Goal: Information Seeking & Learning: Check status

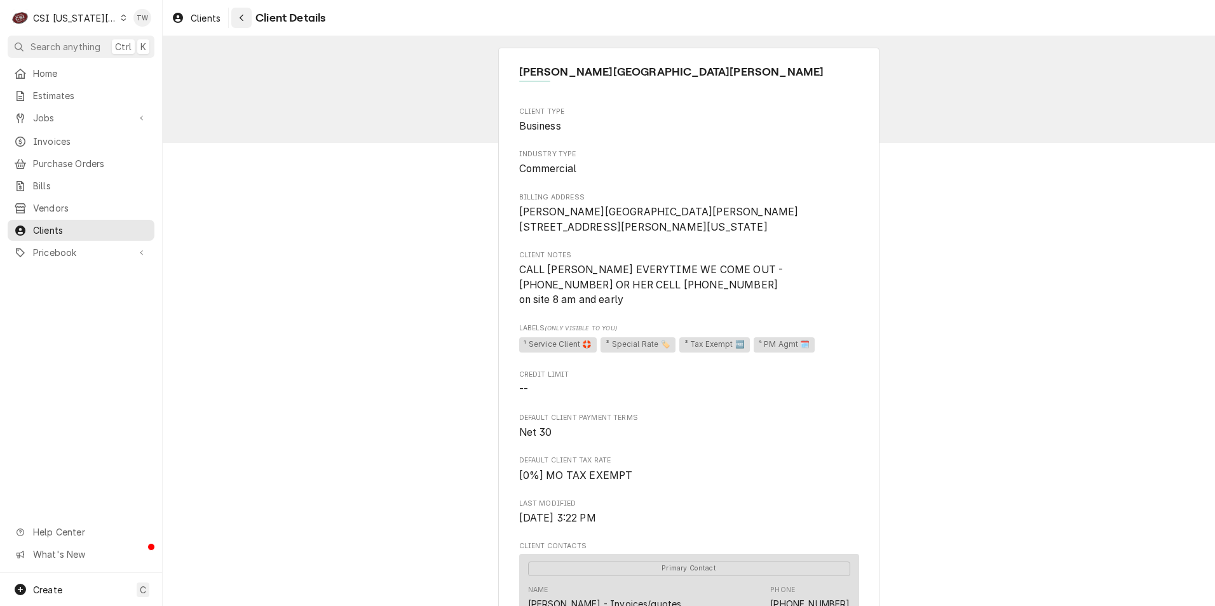
click at [246, 24] on div "Navigate back" at bounding box center [241, 17] width 13 height 13
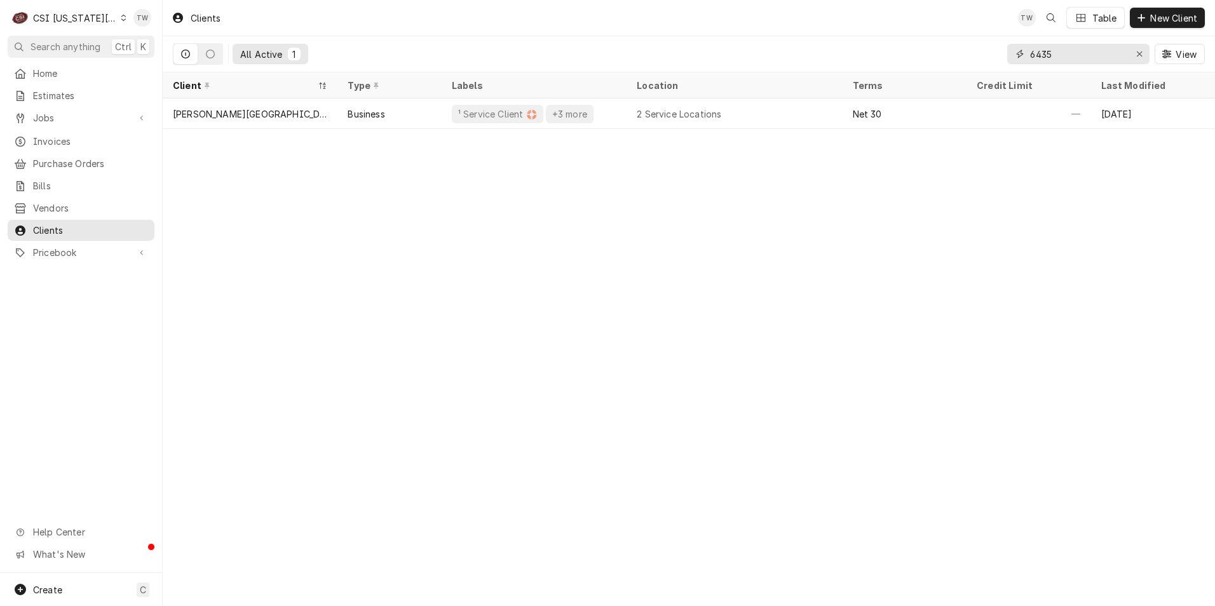
drag, startPoint x: 1055, startPoint y: 51, endPoint x: 829, endPoint y: 47, distance: 226.2
click at [833, 48] on div "All Active 1 6435 View" at bounding box center [689, 54] width 1032 height 36
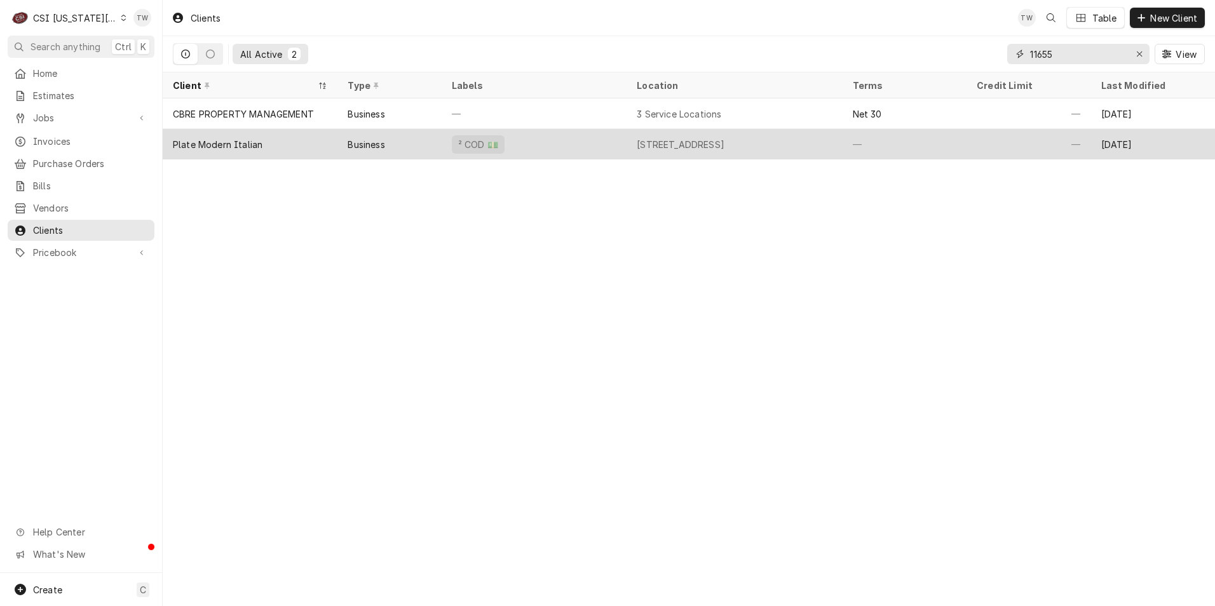
type input "11655"
click at [305, 148] on div "Plate Modern Italian" at bounding box center [250, 144] width 175 height 30
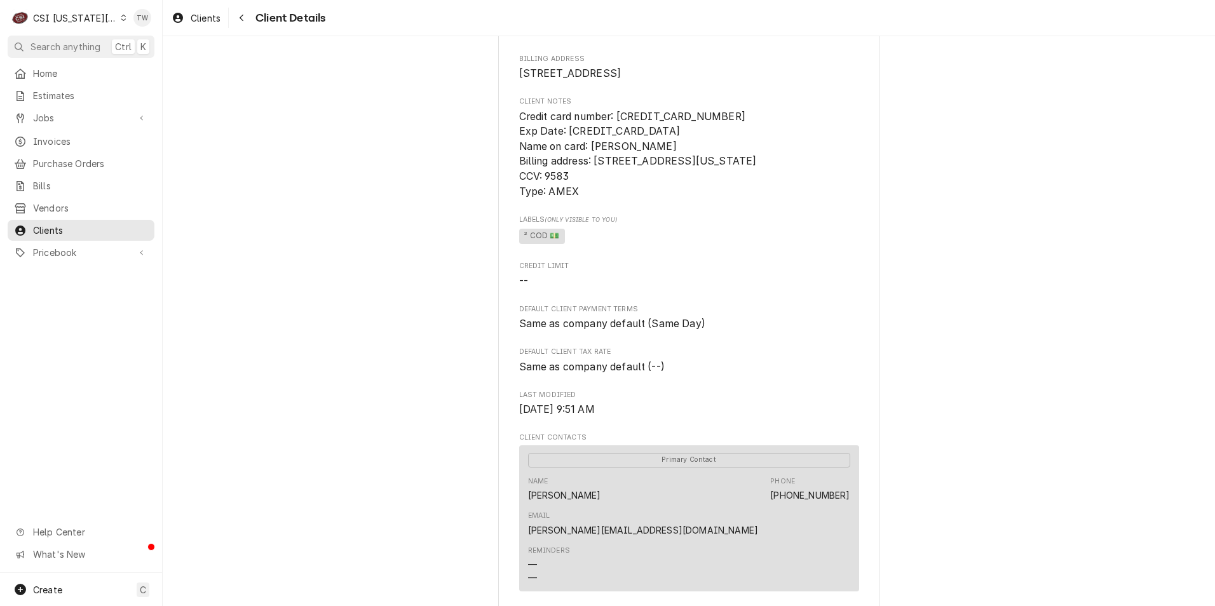
scroll to position [64, 0]
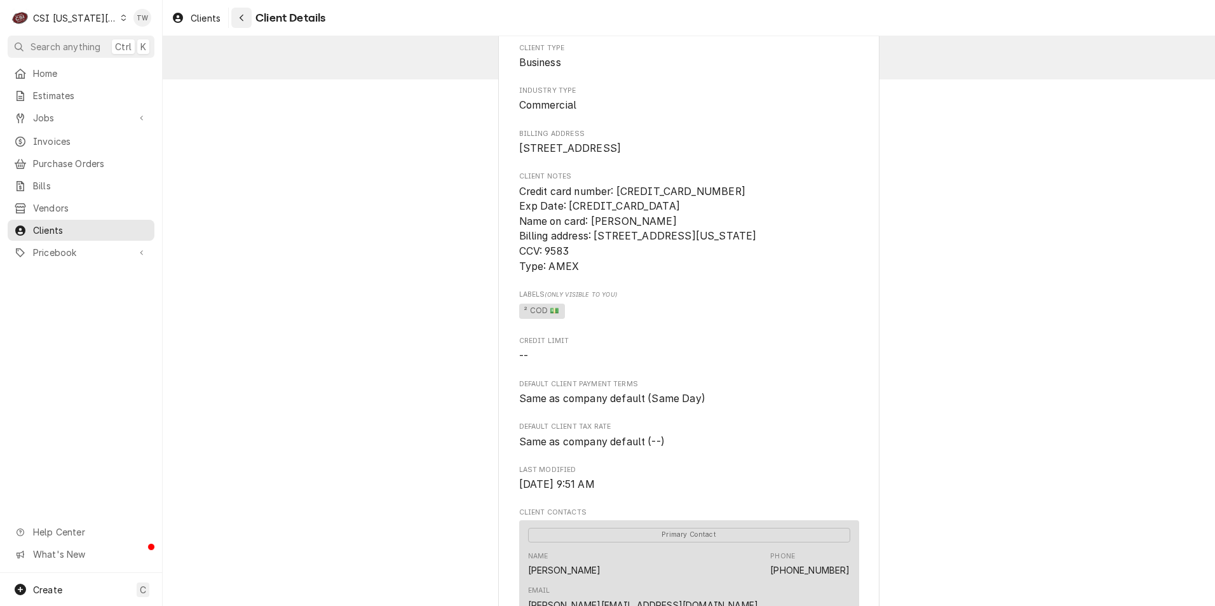
click at [239, 21] on icon "Navigate back" at bounding box center [242, 17] width 6 height 9
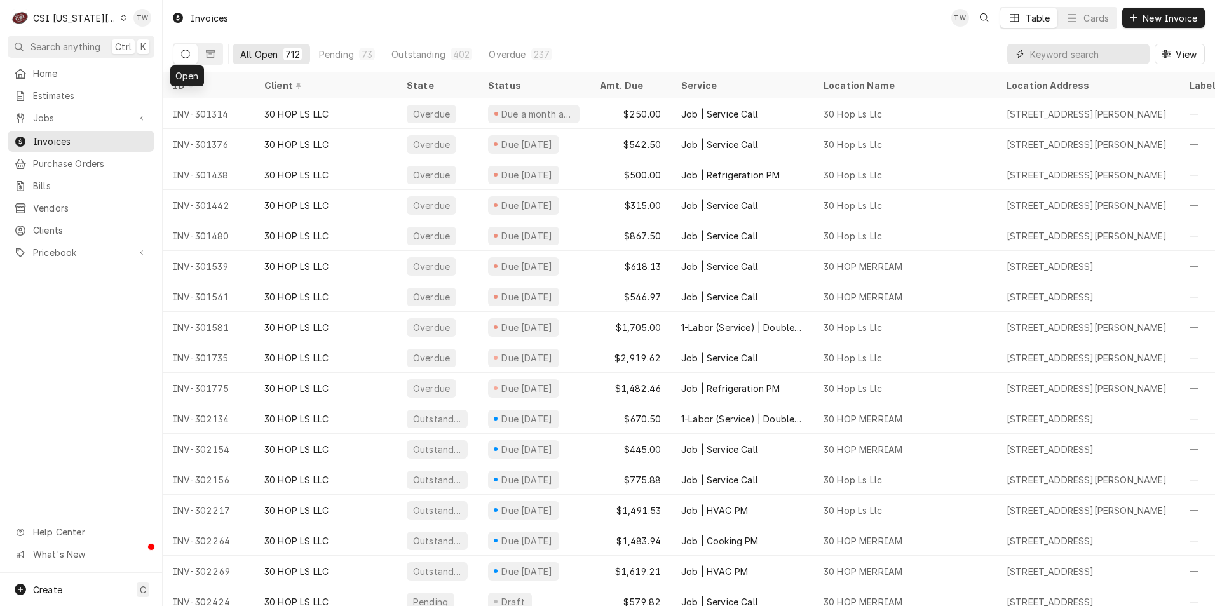
click at [1077, 60] on input "Dynamic Content Wrapper" at bounding box center [1086, 54] width 113 height 20
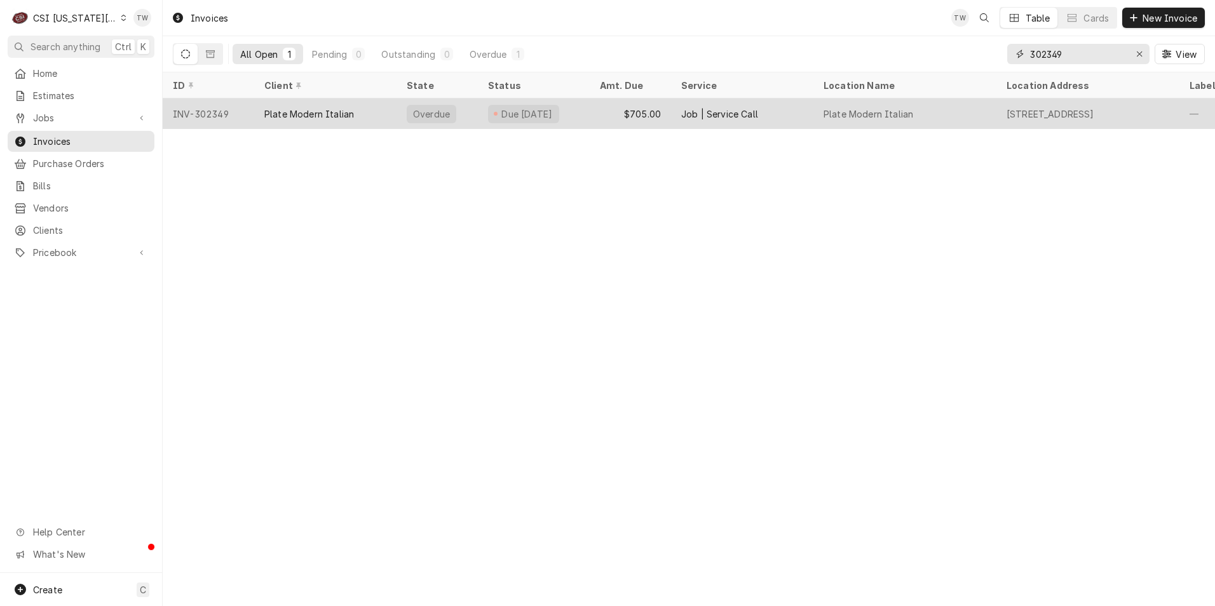
type input "302349"
click at [313, 114] on div "Plate Modern Italian" at bounding box center [309, 113] width 90 height 13
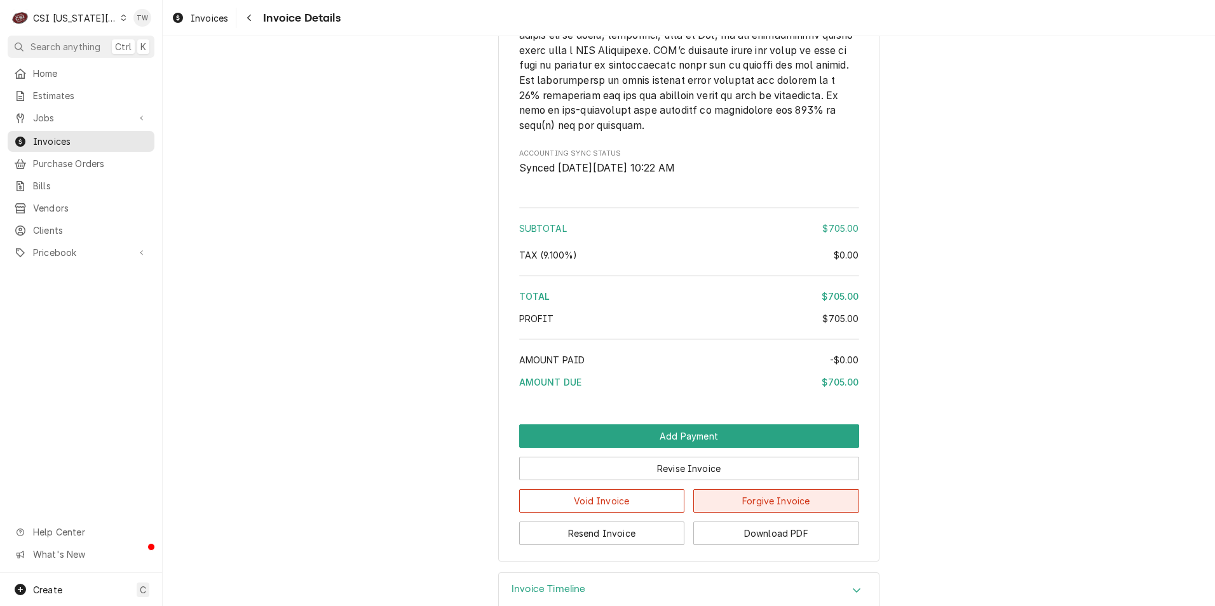
scroll to position [1930, 0]
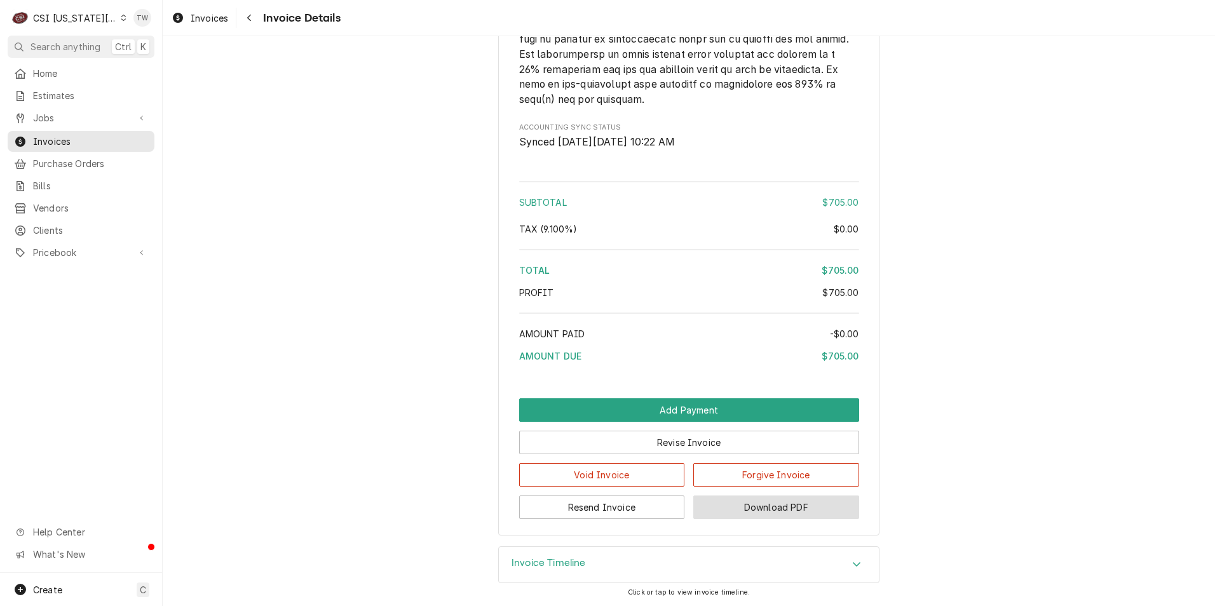
click at [779, 511] on button "Download PDF" at bounding box center [776, 507] width 166 height 24
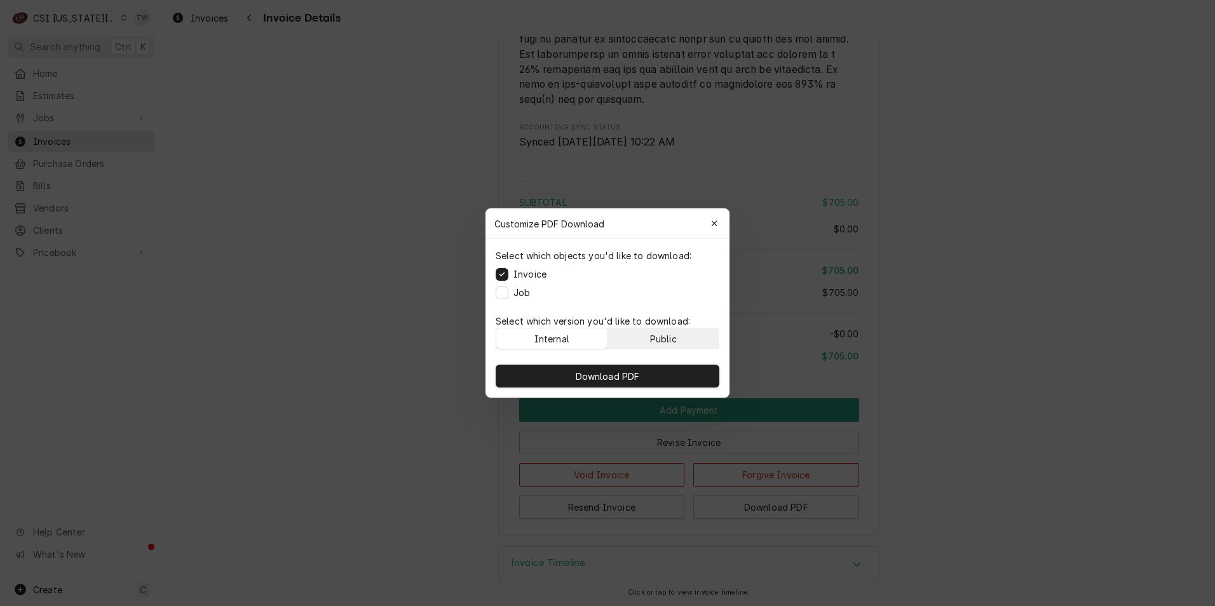
click at [635, 338] on button "Public" at bounding box center [663, 338] width 111 height 20
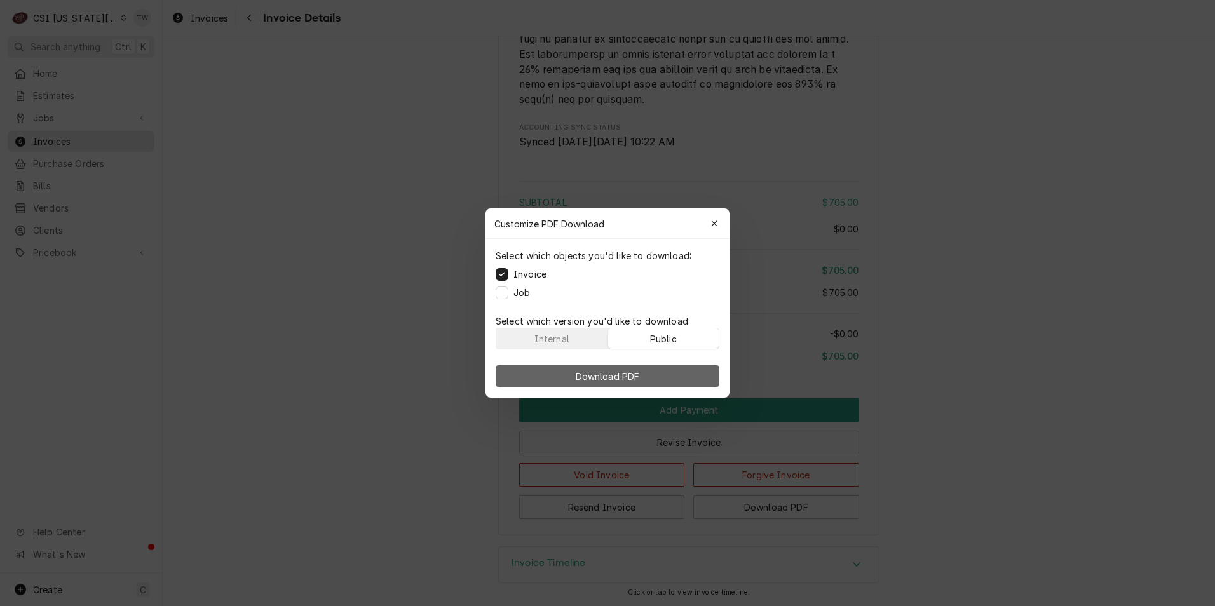
click at [612, 377] on span "Download PDF" at bounding box center [607, 376] width 69 height 13
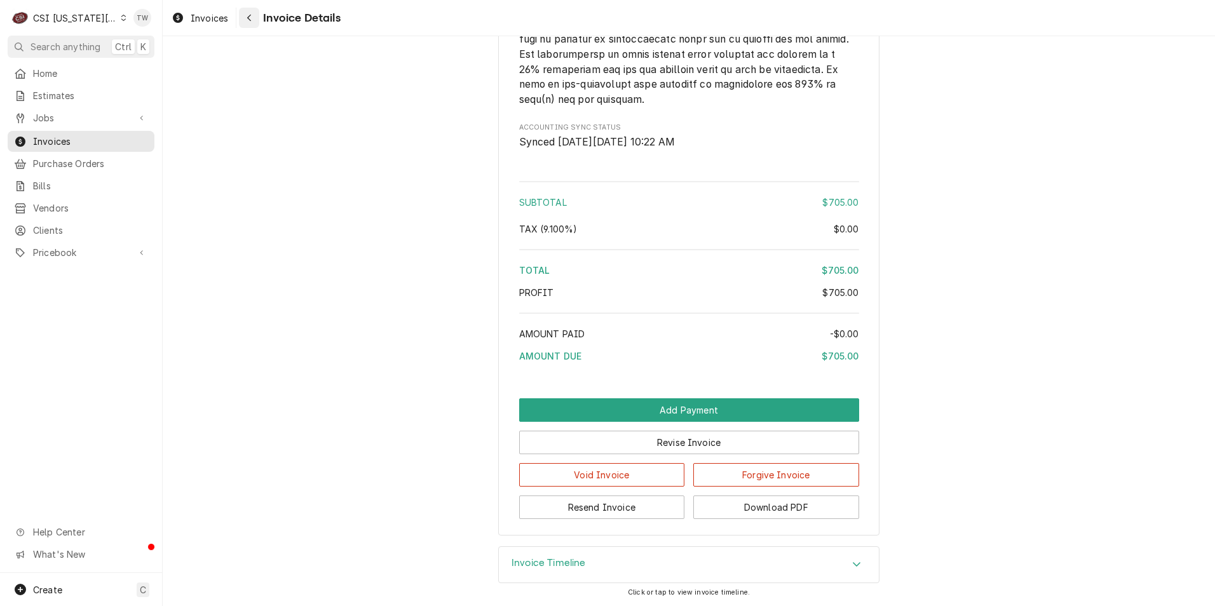
click at [253, 24] on div "Navigate back" at bounding box center [249, 17] width 13 height 13
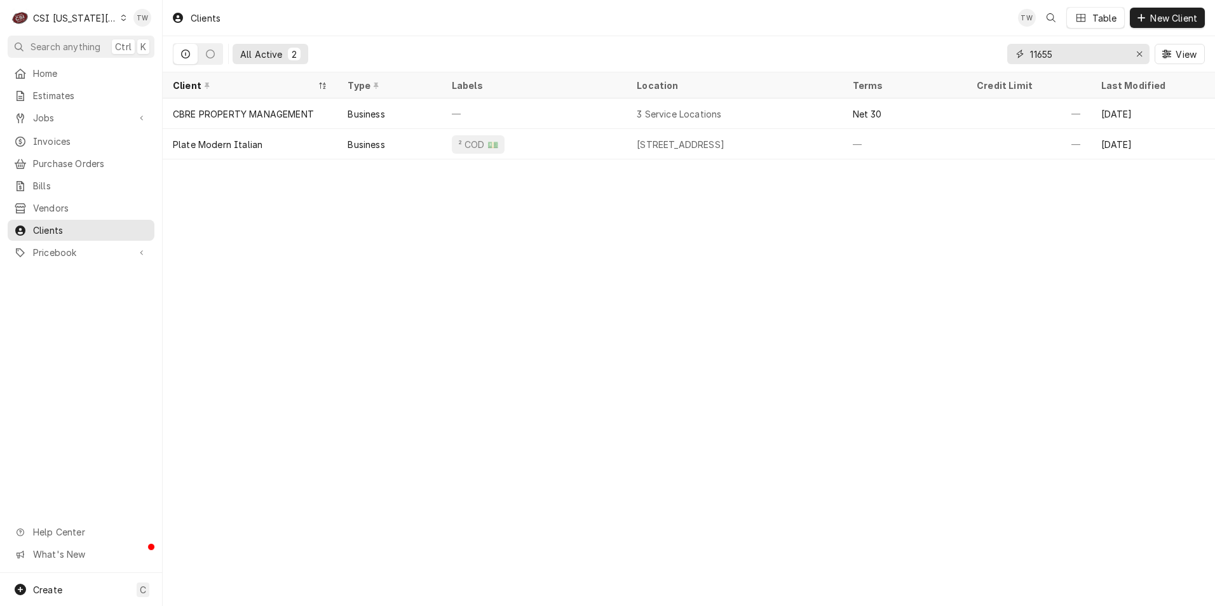
click at [1072, 53] on input "11655" at bounding box center [1077, 54] width 95 height 20
type input "1"
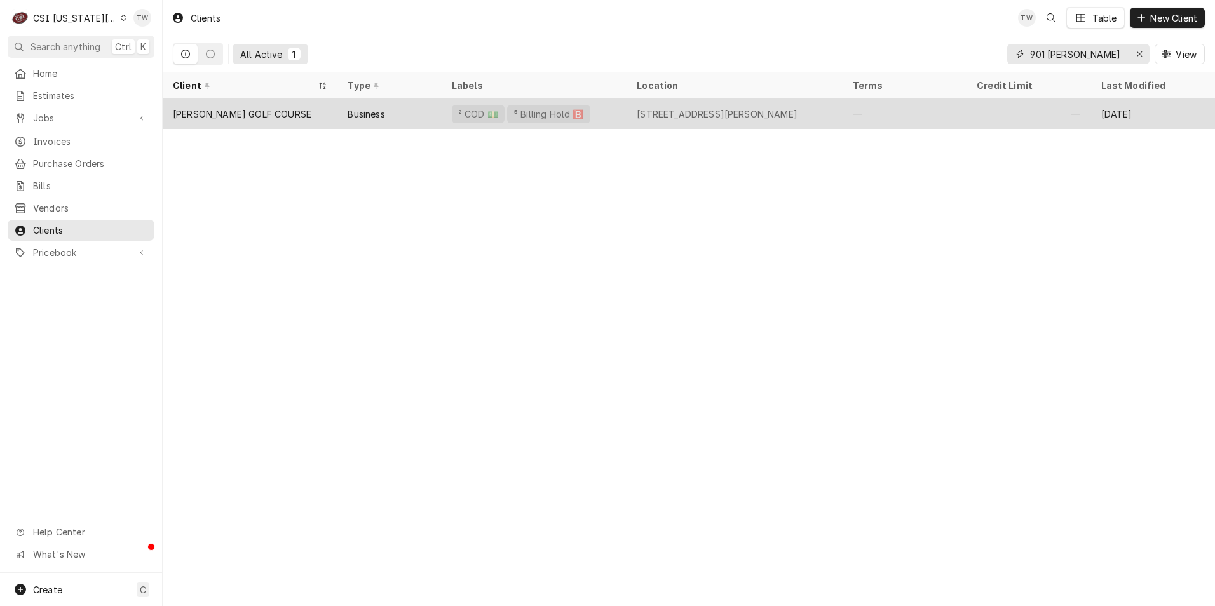
type input "901 woll"
click at [337, 110] on div "Business" at bounding box center [389, 113] width 104 height 30
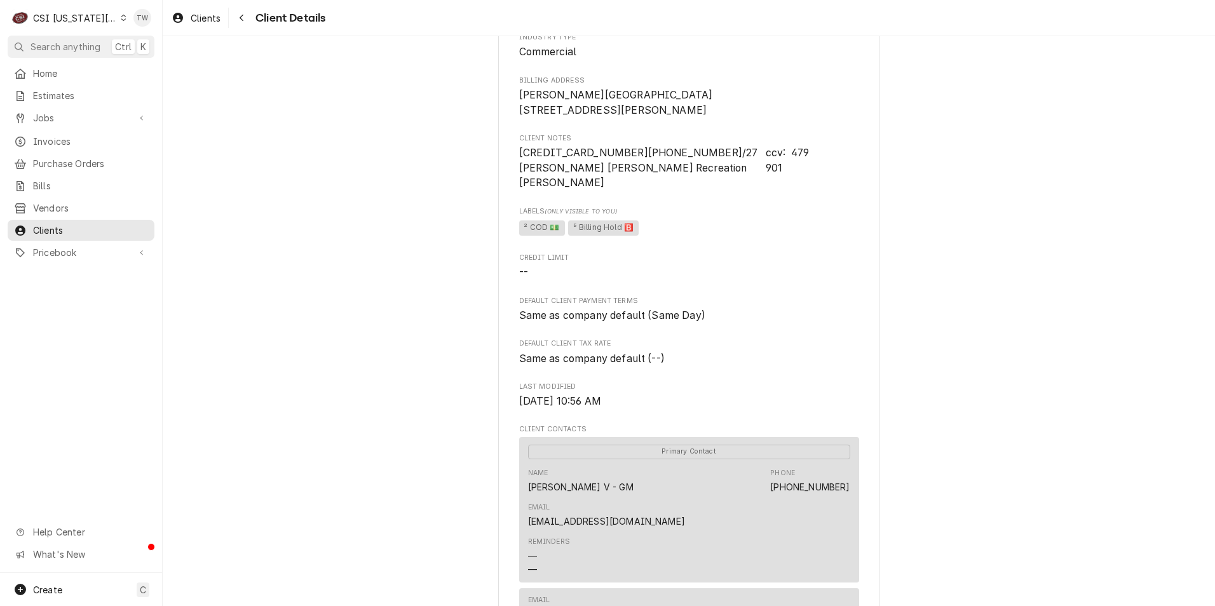
scroll to position [127, 0]
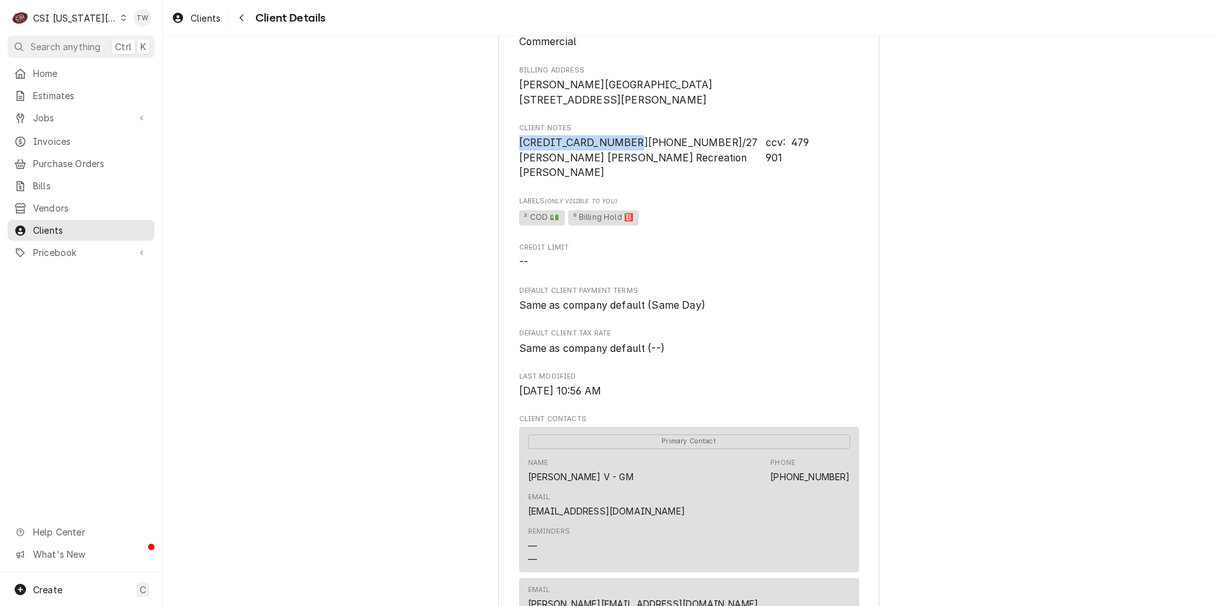
drag, startPoint x: 609, startPoint y: 154, endPoint x: 509, endPoint y: 156, distance: 99.1
click at [509, 156] on div "SHIRKEY GOLF COURSE Client Type Business Industry Type Commercial Billing Addre…" at bounding box center [688, 444] width 381 height 1047
copy span "5590 6146 7153 6111"
drag, startPoint x: 711, startPoint y: 158, endPoint x: 845, endPoint y: 159, distance: 134.0
click at [845, 159] on span "5590 6146 7153 6111 x 4/27 ccv: 479 Ron Peterson Shirkey Recreation 901 Wollard" at bounding box center [689, 157] width 340 height 45
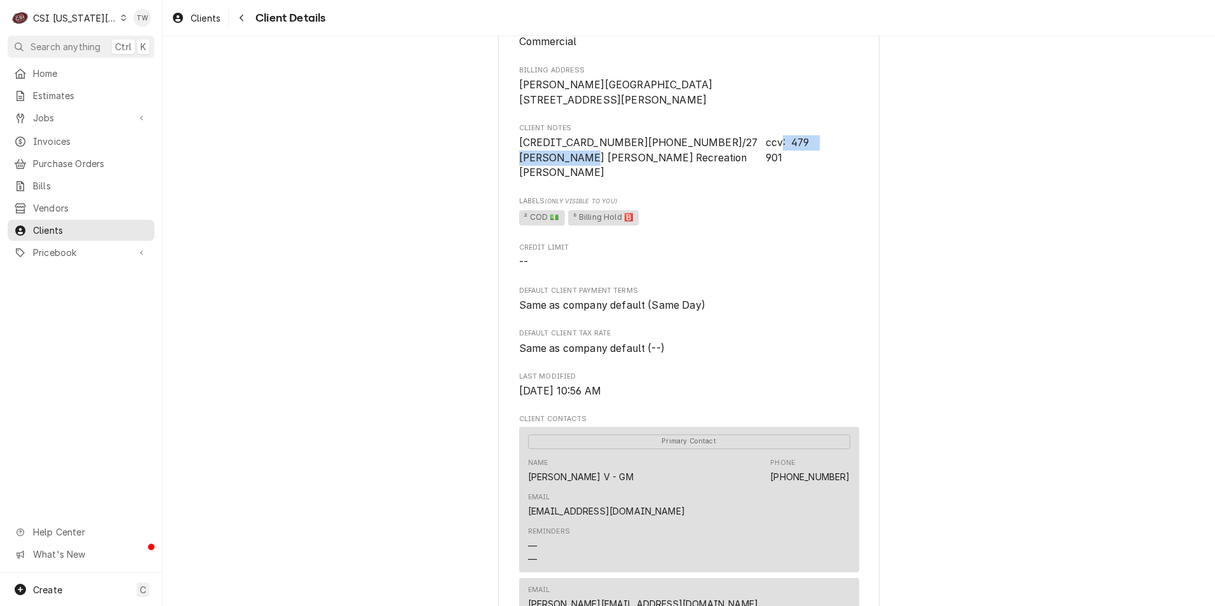
copy span "Ron Peterson Shirkey"
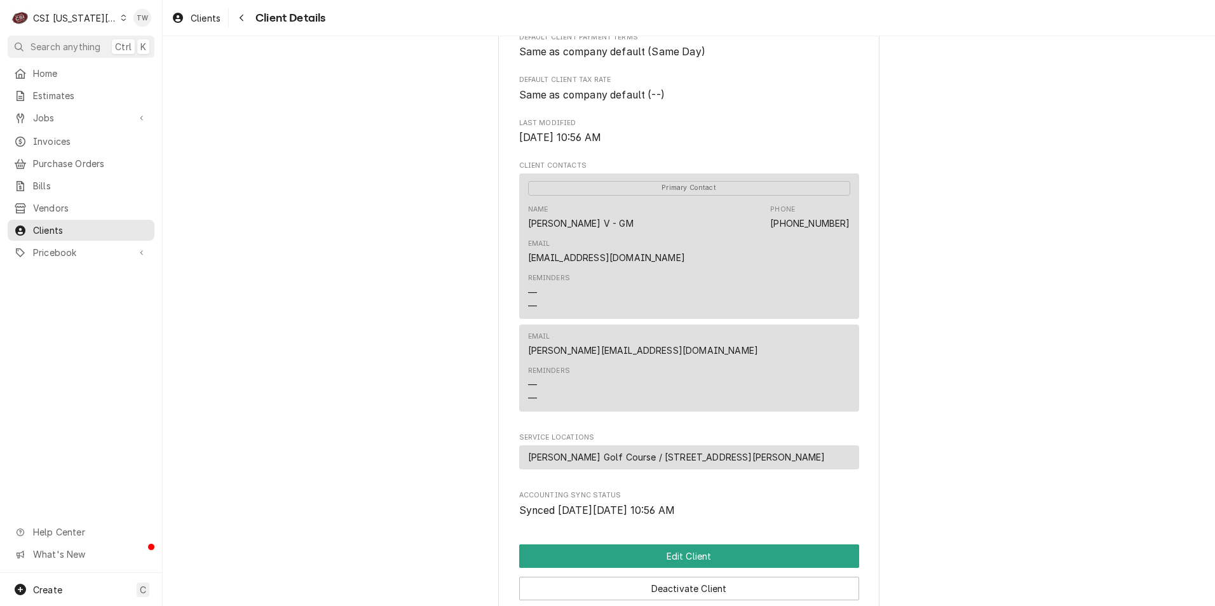
scroll to position [381, 0]
drag, startPoint x: 731, startPoint y: 229, endPoint x: 682, endPoint y: 270, distance: 63.5
click at [682, 270] on div "Reminders — —" at bounding box center [689, 292] width 322 height 48
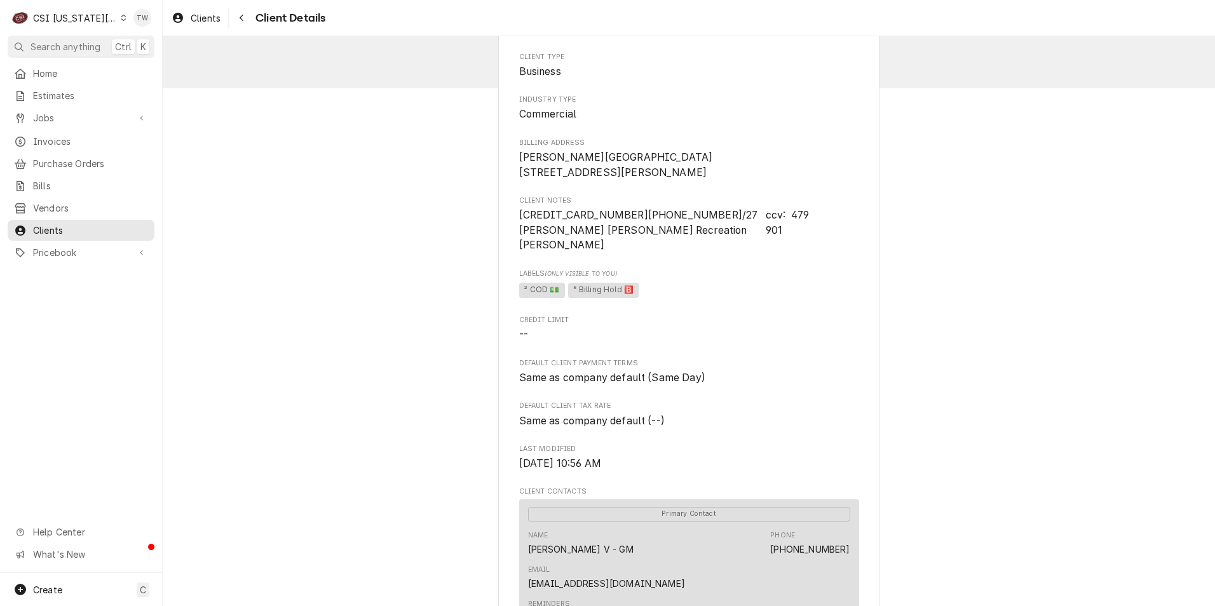
scroll to position [0, 0]
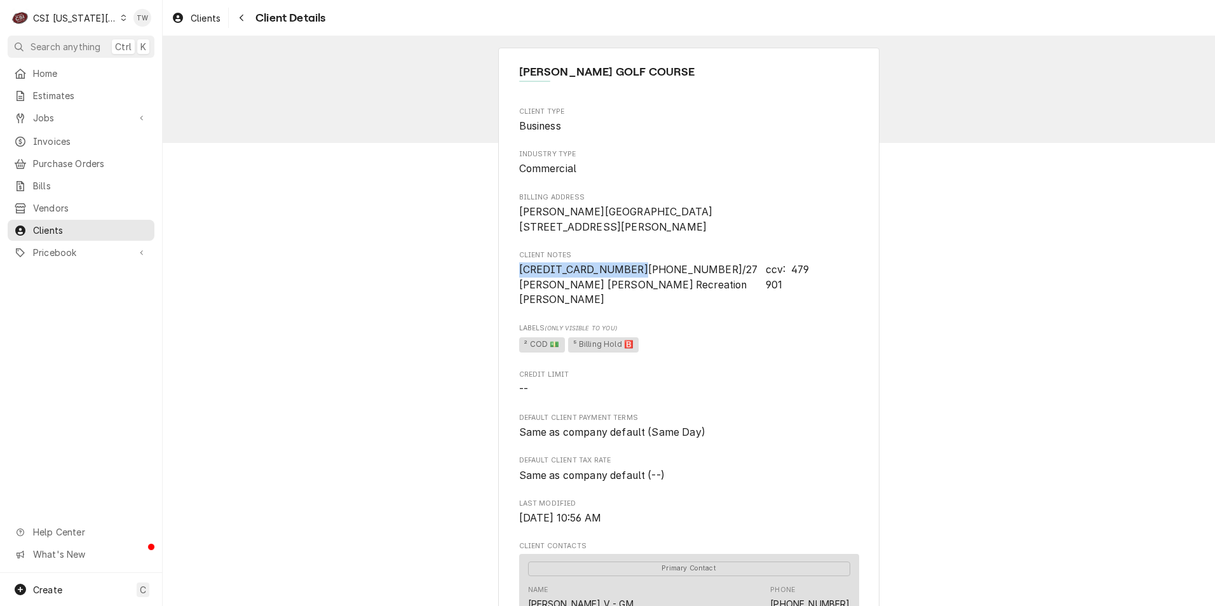
drag, startPoint x: 612, startPoint y: 285, endPoint x: 499, endPoint y: 279, distance: 113.3
click at [499, 279] on div "SHIRKEY GOLF COURSE Client Type Business Industry Type Commercial Billing Addre…" at bounding box center [688, 571] width 381 height 1047
copy span "5590 6146 7153 6111"
click at [612, 287] on span "5590 6146 7153 6111 x 4/27 ccv: 479 Ron Peterson Shirkey Recreation 901 Wollard" at bounding box center [668, 285] width 298 height 42
drag, startPoint x: 610, startPoint y: 284, endPoint x: 498, endPoint y: 281, distance: 112.5
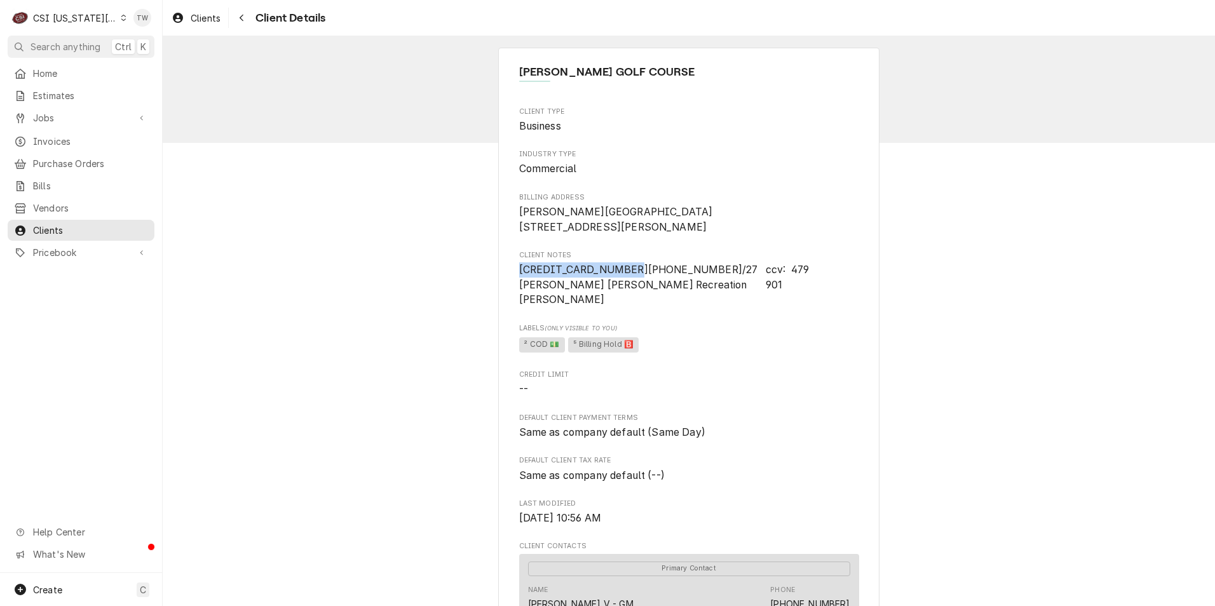
click at [498, 281] on div "SHIRKEY GOLF COURSE Client Type Business Industry Type Commercial Billing Addre…" at bounding box center [688, 571] width 381 height 1047
copy span "5590 6146 7153 6111"
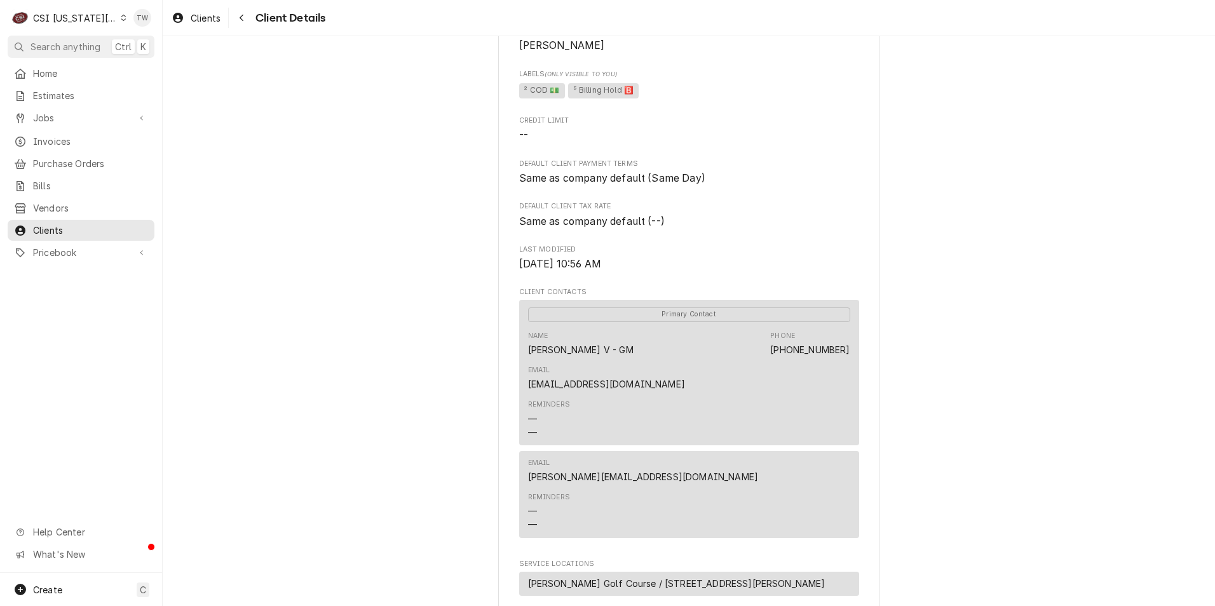
scroll to position [64, 0]
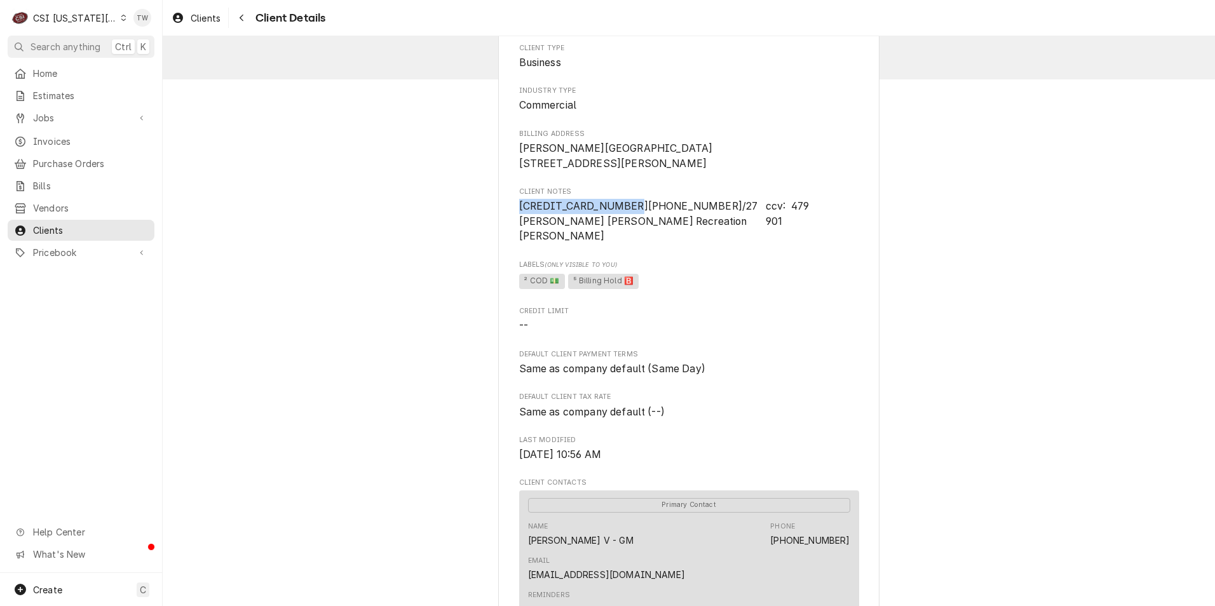
click at [466, 227] on div "SHIRKEY GOLF COURSE Client Type Business Industry Type Commercial Billing Addre…" at bounding box center [689, 507] width 1052 height 1069
click at [241, 13] on icon "Navigate back" at bounding box center [242, 17] width 6 height 9
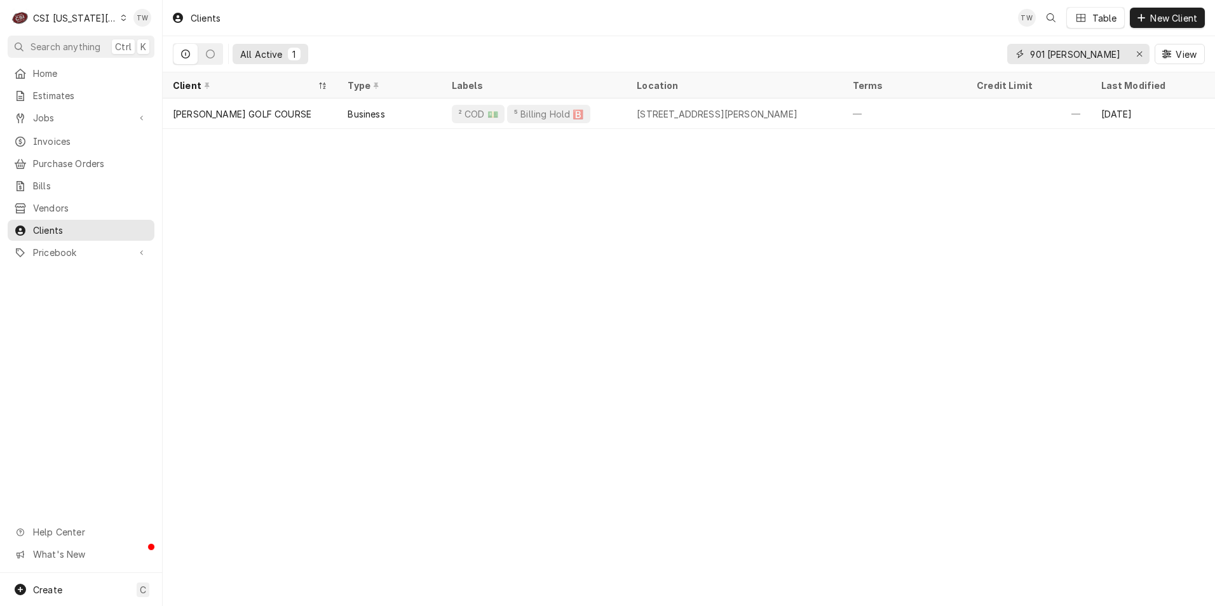
drag, startPoint x: 1081, startPoint y: 50, endPoint x: 847, endPoint y: 43, distance: 233.9
click at [847, 43] on div "All Active 1 901 woll View" at bounding box center [689, 54] width 1032 height 36
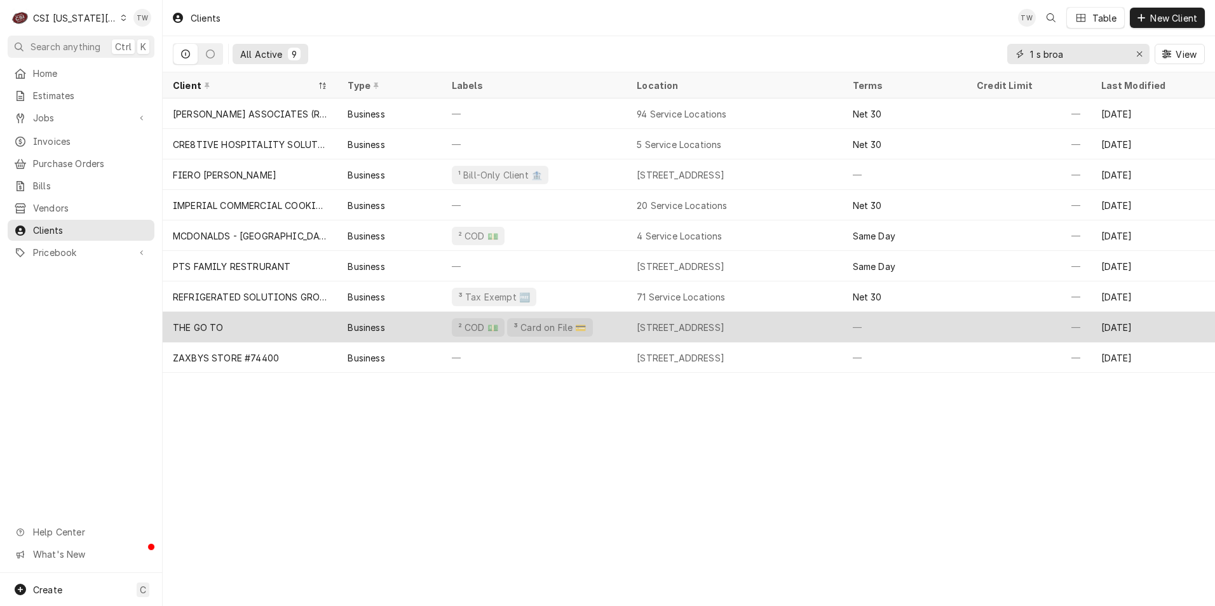
type input "1 s broa"
click at [255, 332] on div "THE GO TO" at bounding box center [250, 327] width 175 height 30
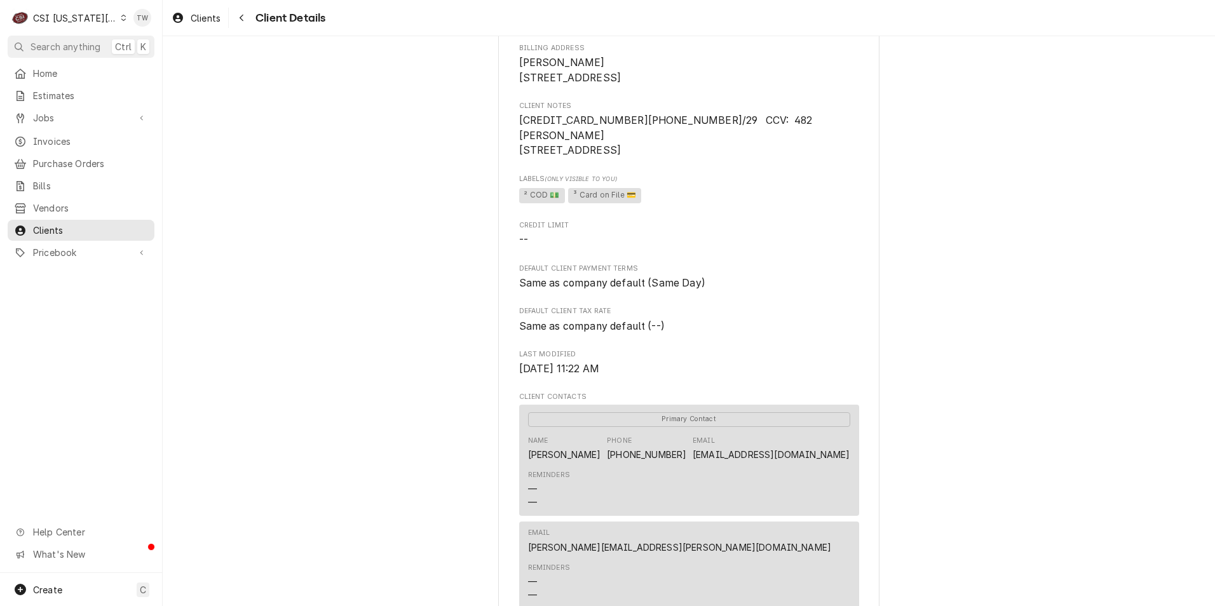
scroll to position [127, 0]
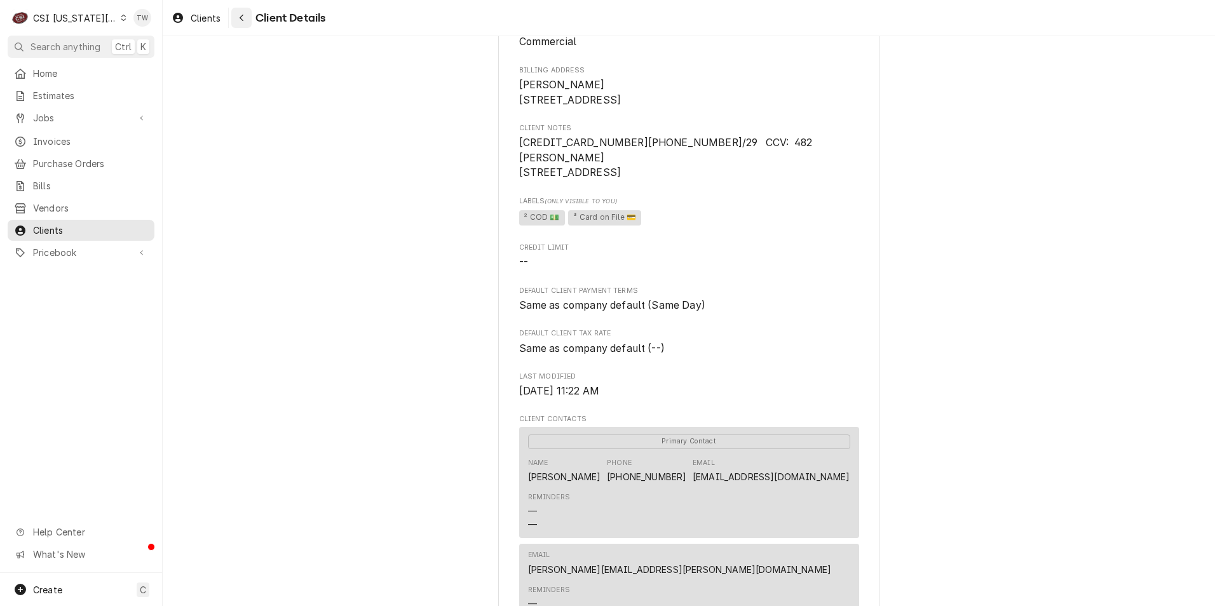
click at [246, 13] on div "Navigate back" at bounding box center [241, 17] width 13 height 13
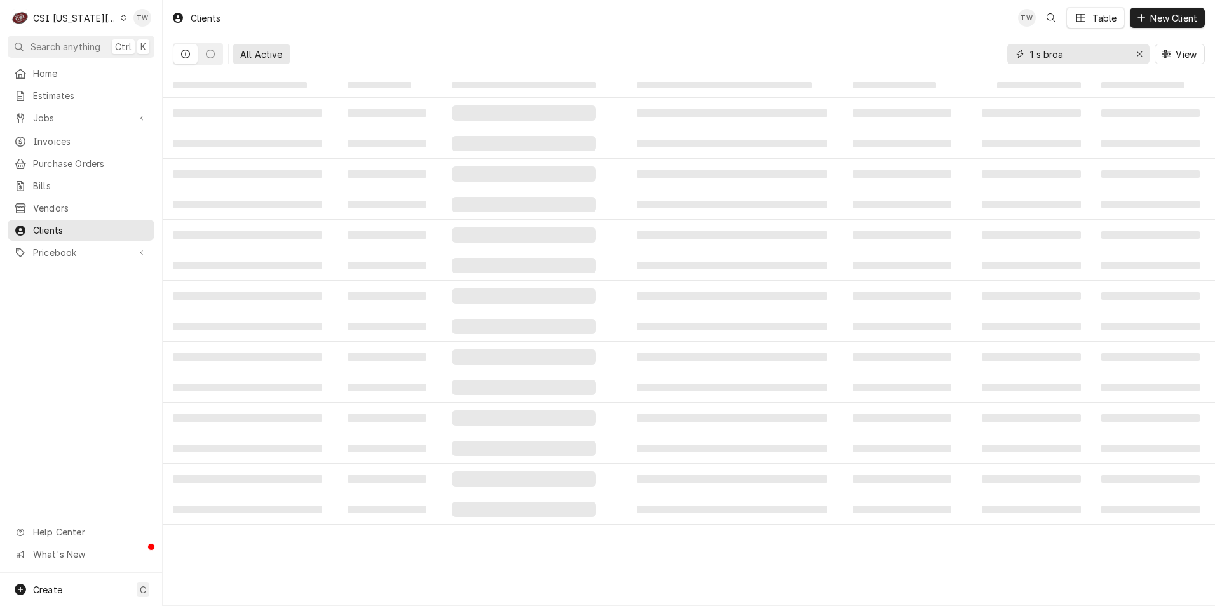
drag, startPoint x: 1101, startPoint y: 53, endPoint x: 755, endPoint y: 43, distance: 346.4
click at [755, 43] on div "All Active 1 s broa View" at bounding box center [689, 54] width 1032 height 36
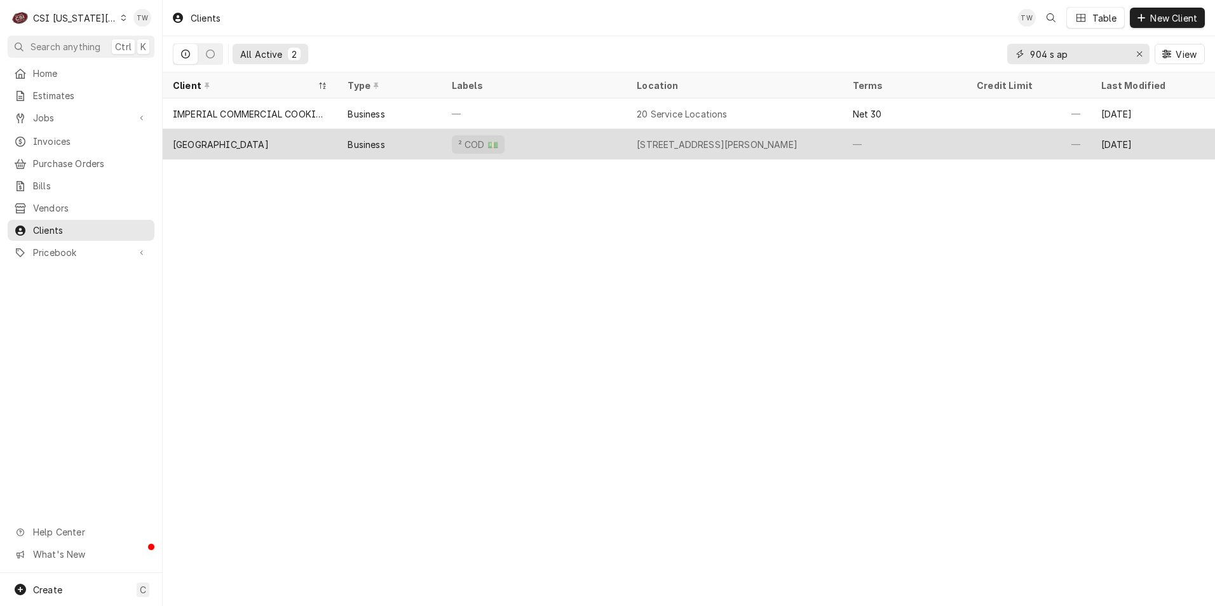
type input "904 s ap"
click at [278, 141] on div "[GEOGRAPHIC_DATA]" at bounding box center [250, 144] width 175 height 30
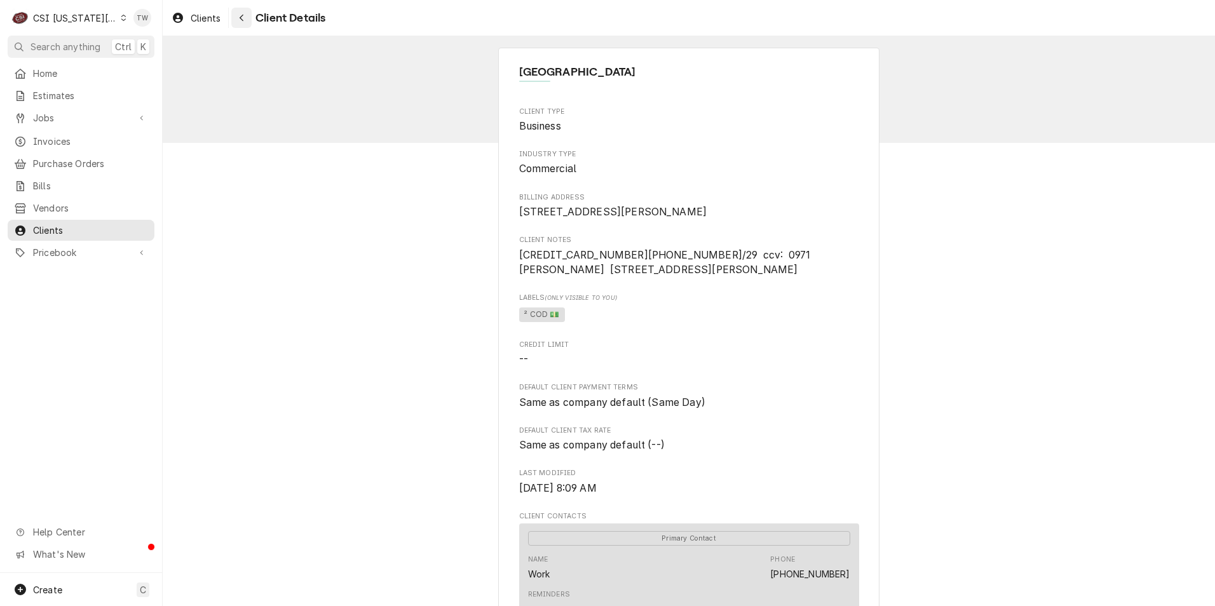
click at [238, 11] on div "Navigate back" at bounding box center [241, 17] width 13 height 13
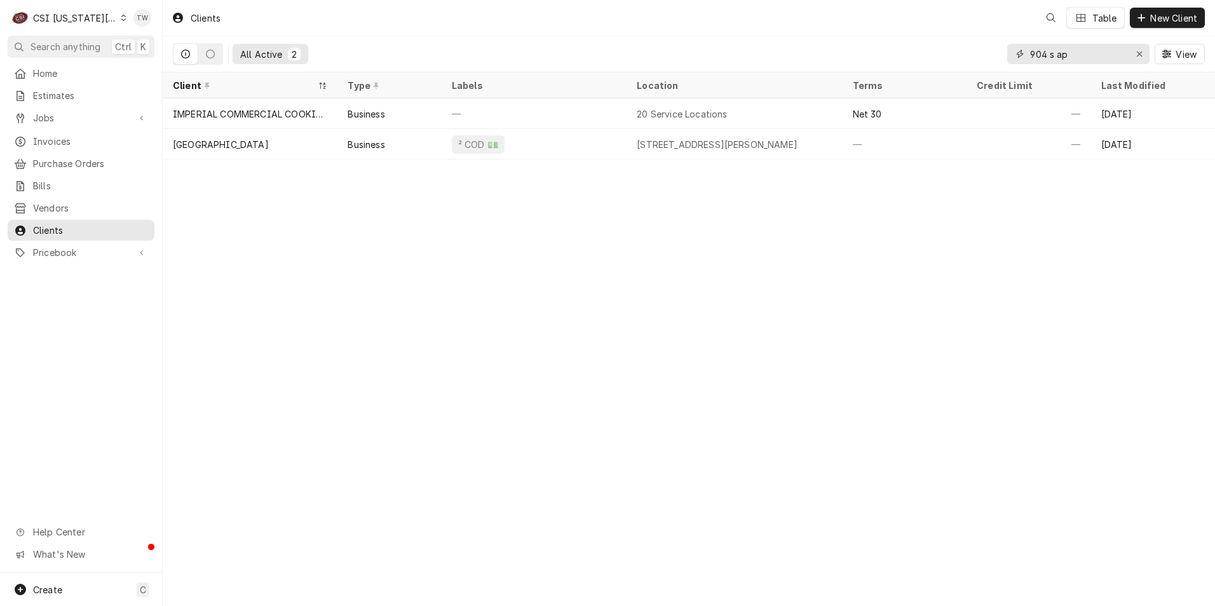
drag, startPoint x: 1077, startPoint y: 51, endPoint x: 847, endPoint y: 42, distance: 230.8
click at [852, 43] on div "All Active 2 904 s ap View" at bounding box center [689, 54] width 1032 height 36
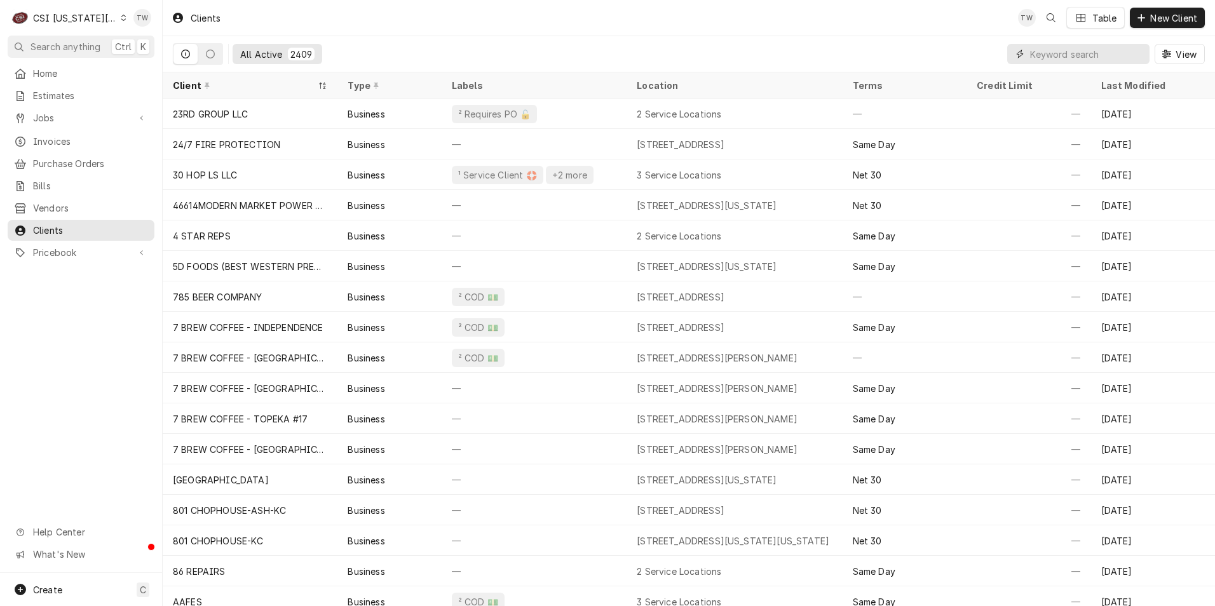
click at [1048, 54] on input "Dynamic Content Wrapper" at bounding box center [1086, 54] width 113 height 20
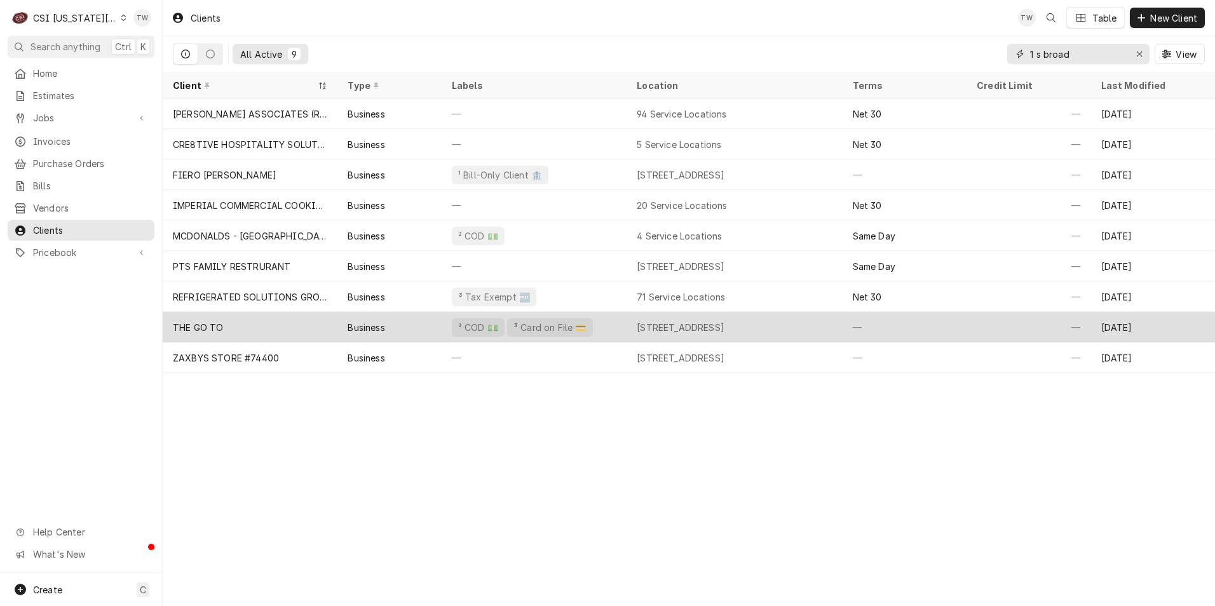
type input "1 s broad"
click at [274, 313] on div "THE GO TO" at bounding box center [250, 327] width 175 height 30
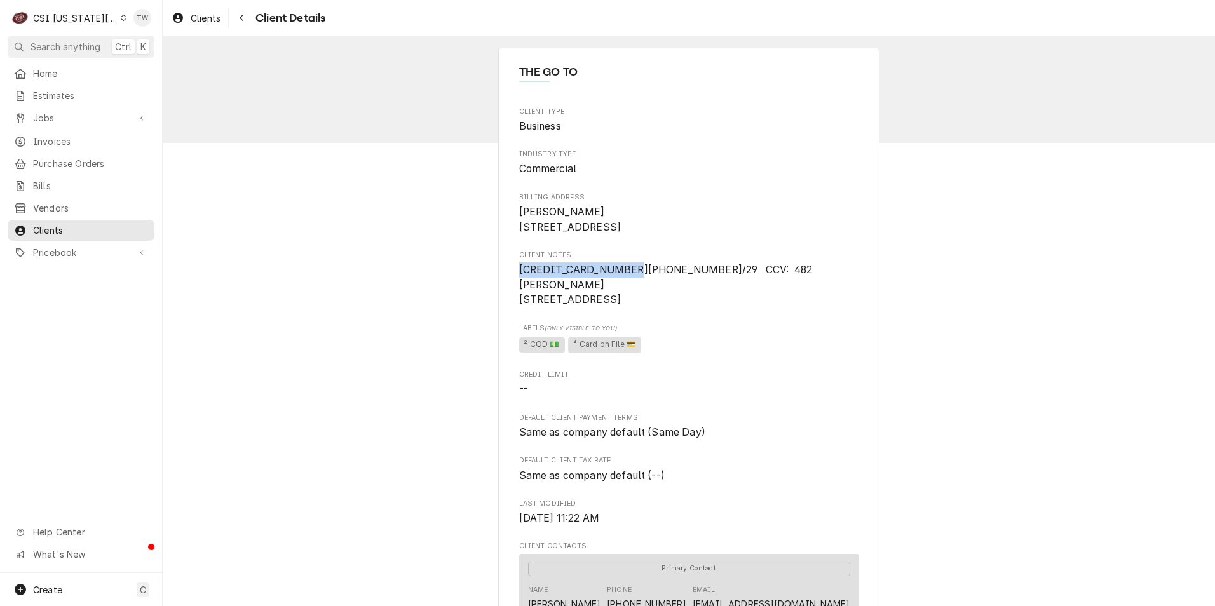
drag, startPoint x: 613, startPoint y: 284, endPoint x: 506, endPoint y: 283, distance: 107.4
click at [506, 283] on div "THE GO TO Client Type Business Industry Type Commercial Billing Address [PERSON…" at bounding box center [688, 554] width 381 height 1013
copy span "[CREDIT_CARD_NUMBER]"
drag, startPoint x: 723, startPoint y: 285, endPoint x: 832, endPoint y: 286, distance: 108.6
click at [832, 286] on span "[CREDIT_CARD_NUMBER][PHONE_NUMBER]/29 CCV: 482 [PERSON_NAME] [STREET_ADDRESS]" at bounding box center [689, 284] width 340 height 45
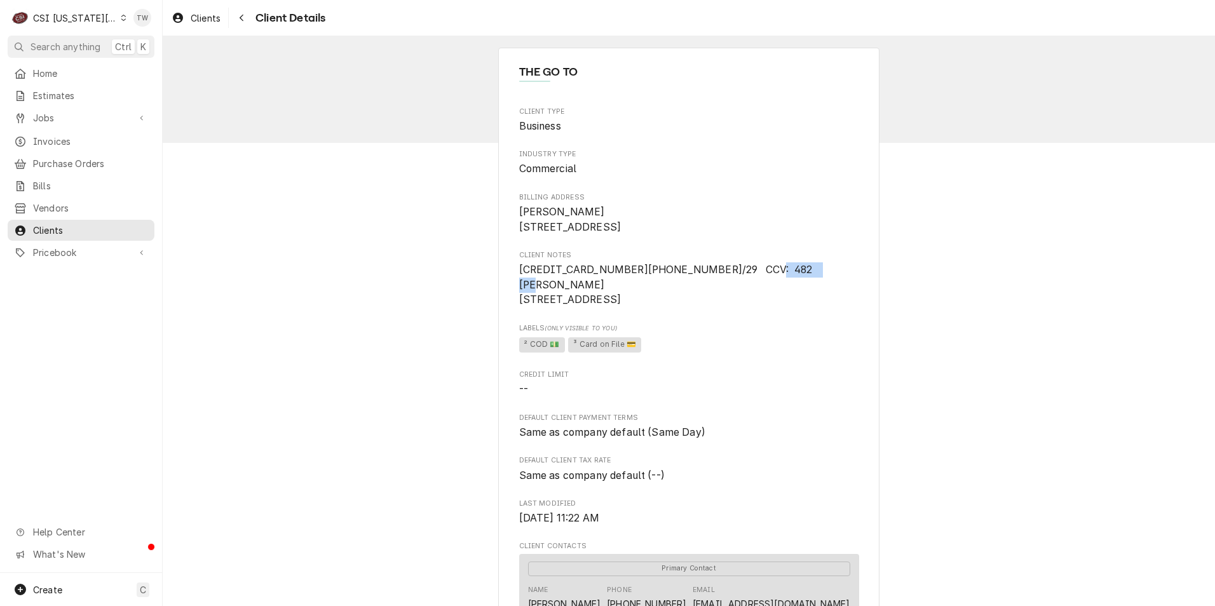
copy span "[PERSON_NAME]"
drag, startPoint x: 515, startPoint y: 299, endPoint x: 709, endPoint y: 299, distance: 193.7
click at [709, 299] on span "[CREDIT_CARD_NUMBER][PHONE_NUMBER]/29 CCV: 482 [PERSON_NAME] [STREET_ADDRESS]" at bounding box center [689, 284] width 340 height 45
copy span "[STREET_ADDRESS]"
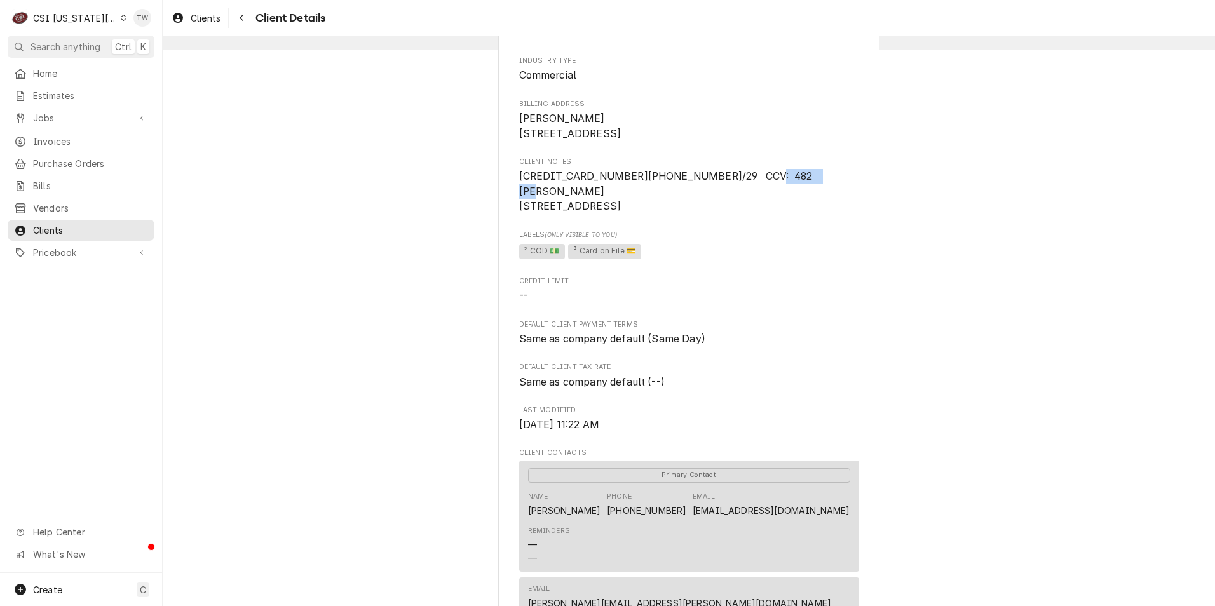
scroll to position [191, 0]
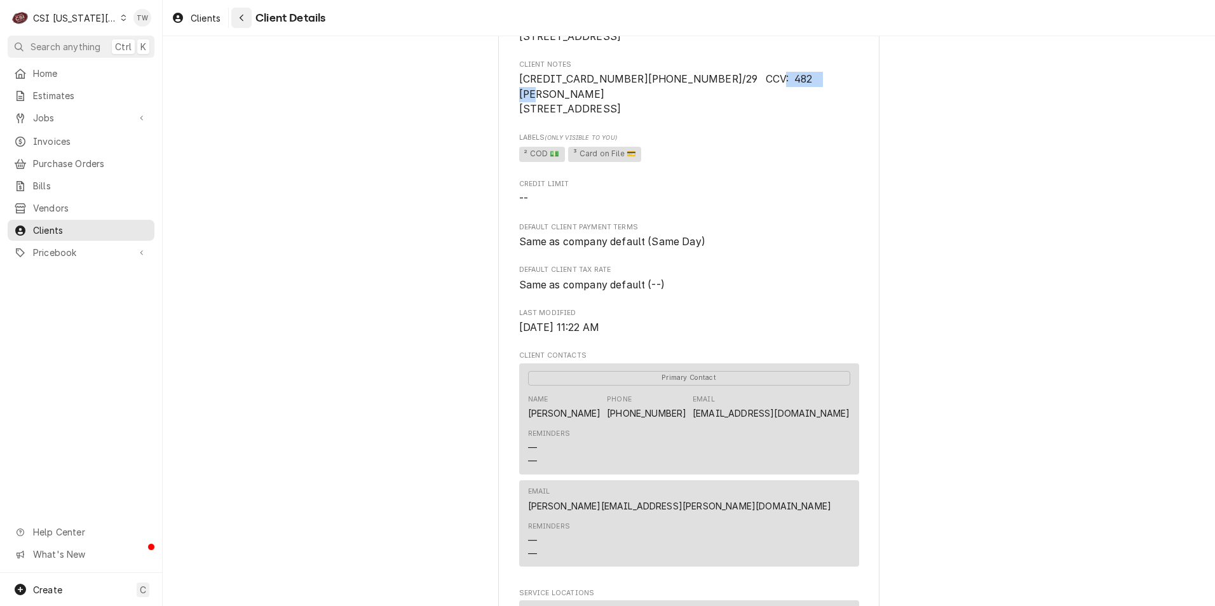
click at [248, 20] on button "Navigate back" at bounding box center [241, 18] width 20 height 20
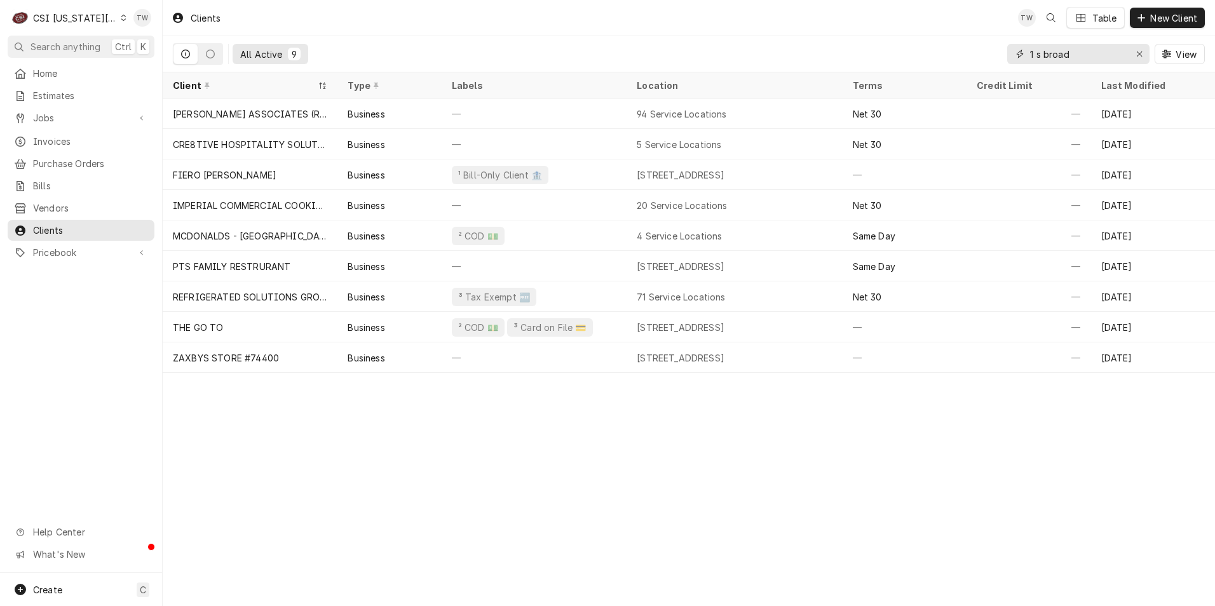
drag, startPoint x: 1107, startPoint y: 55, endPoint x: 710, endPoint y: 18, distance: 398.7
click at [715, 20] on div "Clients TW Table New Client All Active 9 1 s broad View" at bounding box center [689, 36] width 1052 height 72
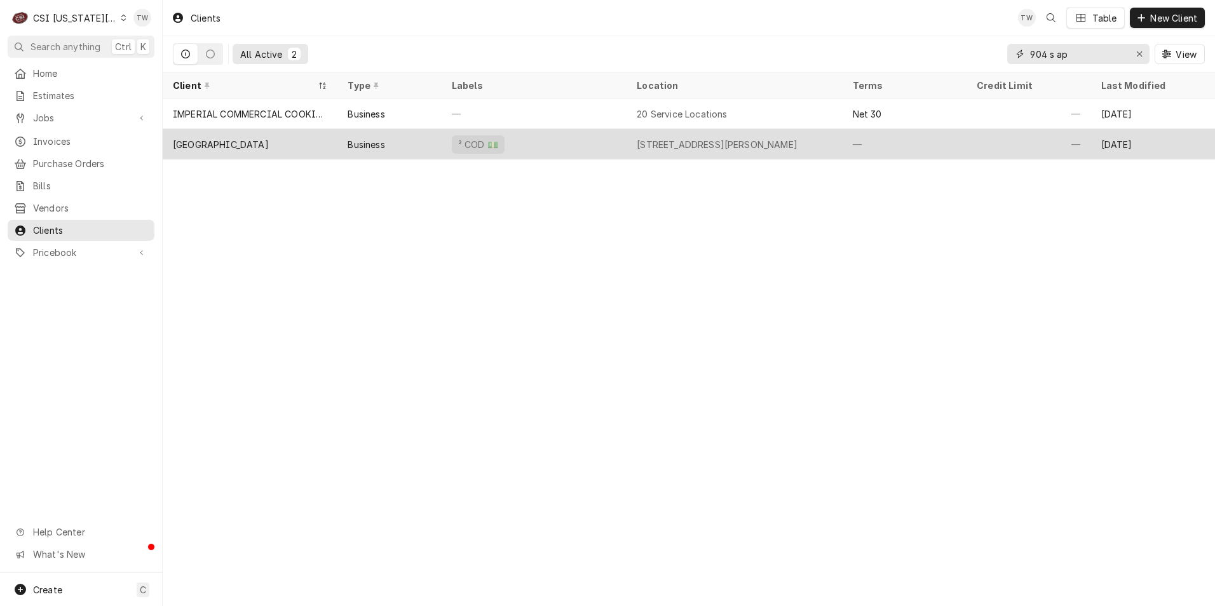
type input "904 s ap"
click at [381, 143] on div "Business" at bounding box center [365, 144] width 37 height 13
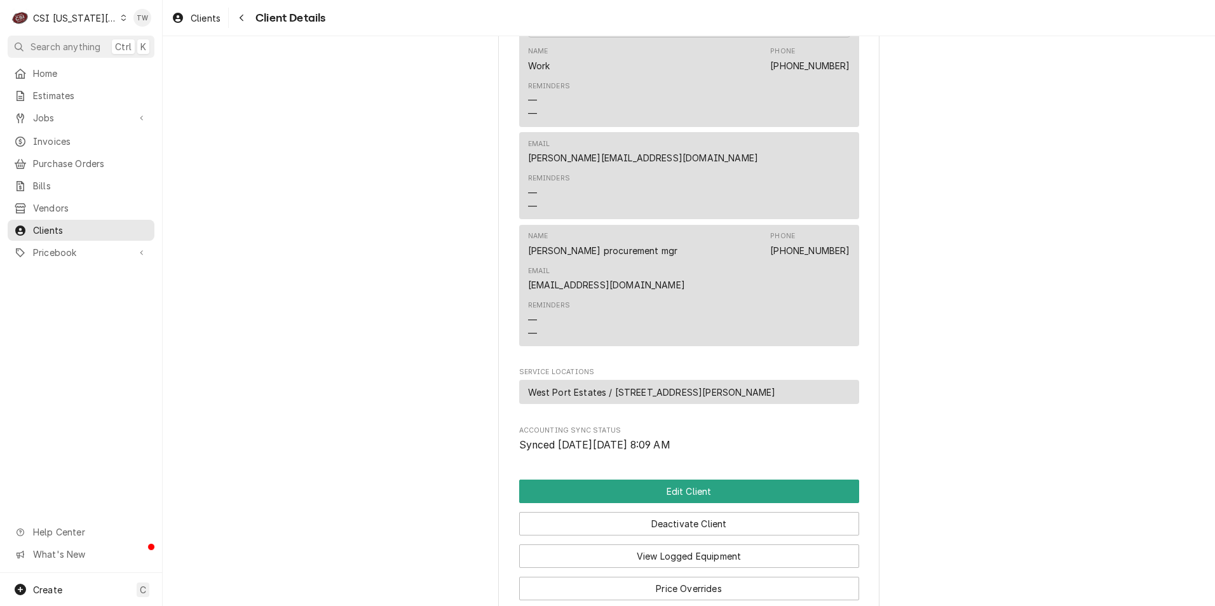
scroll to position [602, 0]
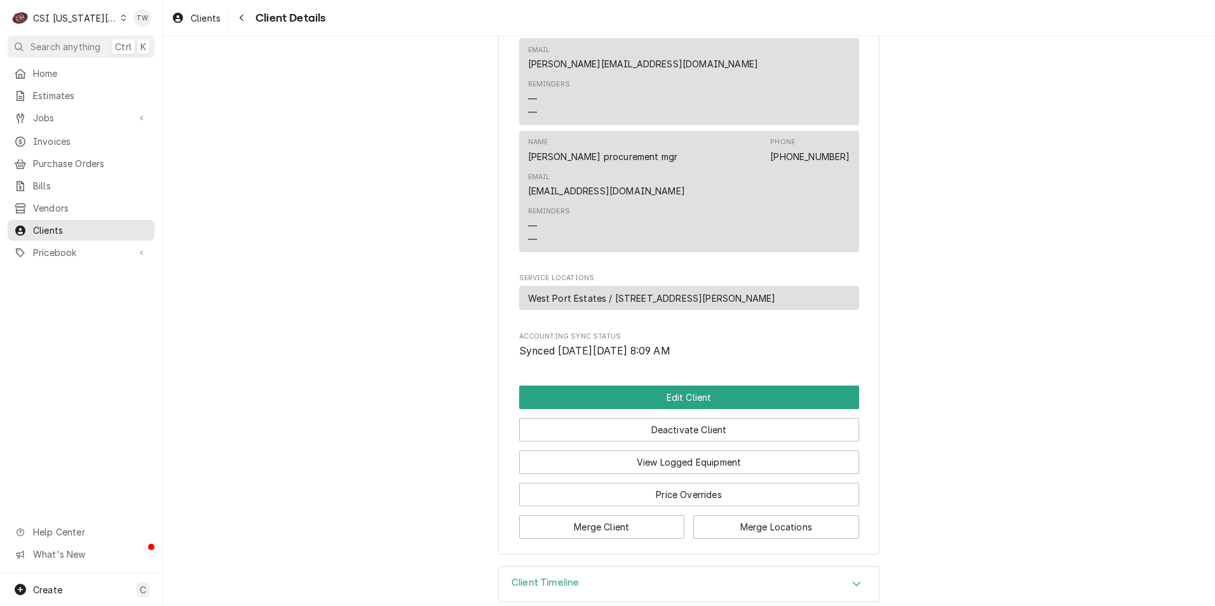
click at [553, 577] on h3 "Client Timeline" at bounding box center [544, 583] width 67 height 12
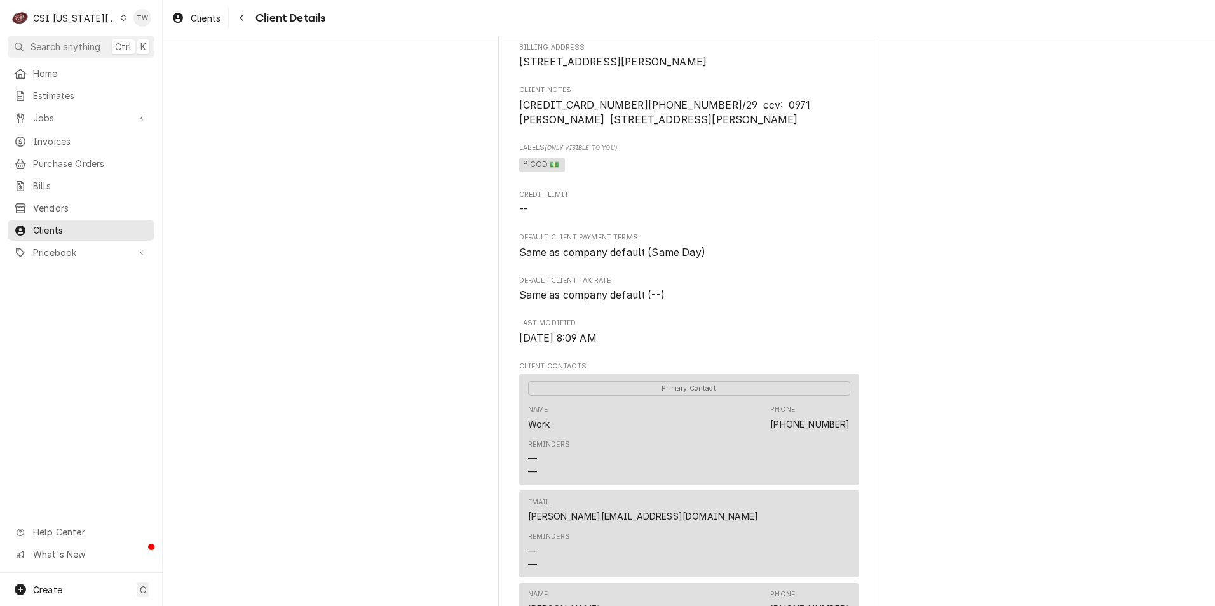
scroll to position [254, 0]
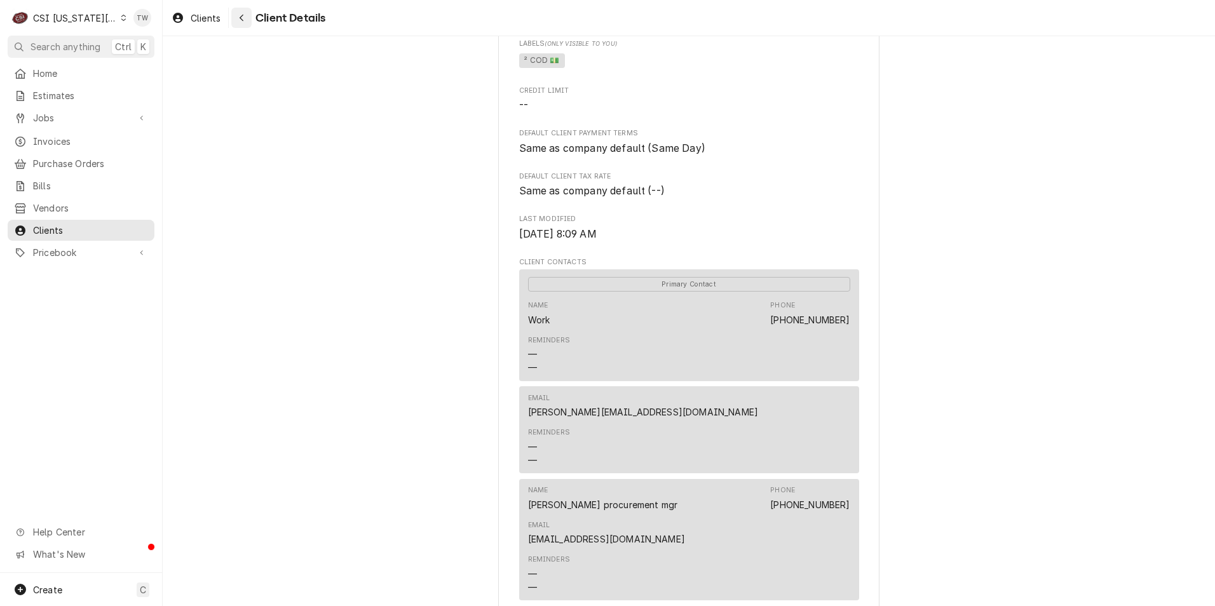
click at [244, 20] on icon "Navigate back" at bounding box center [242, 17] width 6 height 9
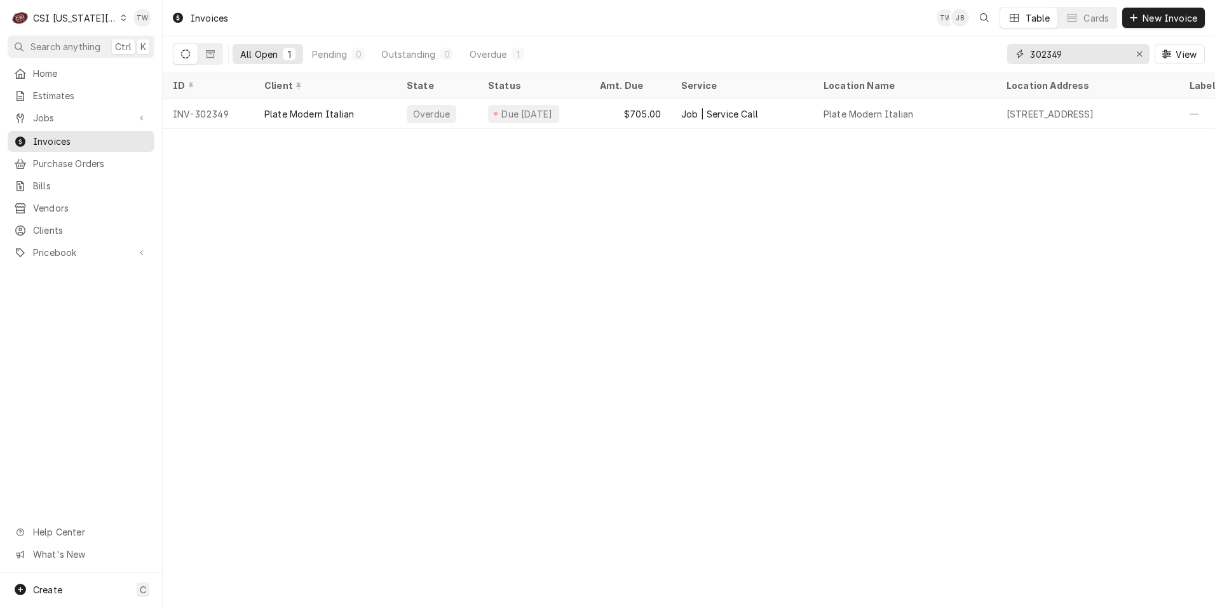
drag, startPoint x: 1097, startPoint y: 60, endPoint x: 874, endPoint y: 32, distance: 224.7
click at [874, 32] on div "Invoices TW JB Table Cards New Invoice All Open 1 Pending 0 Outstanding 0 Overd…" at bounding box center [689, 36] width 1052 height 72
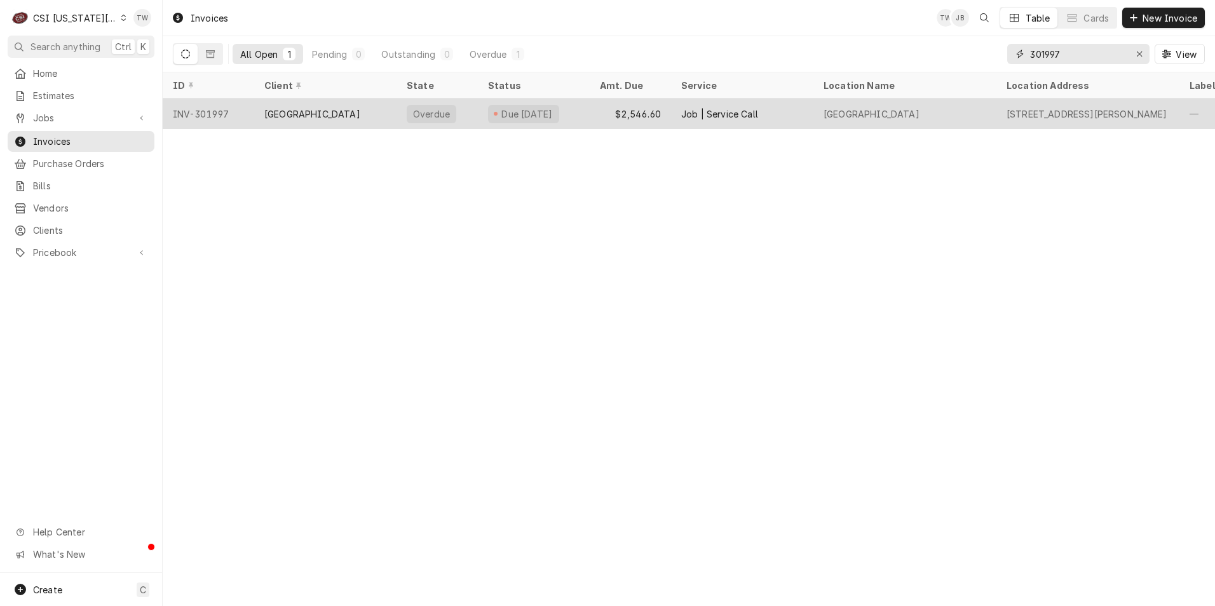
type input "301997"
click at [311, 125] on div "[GEOGRAPHIC_DATA]" at bounding box center [325, 113] width 142 height 30
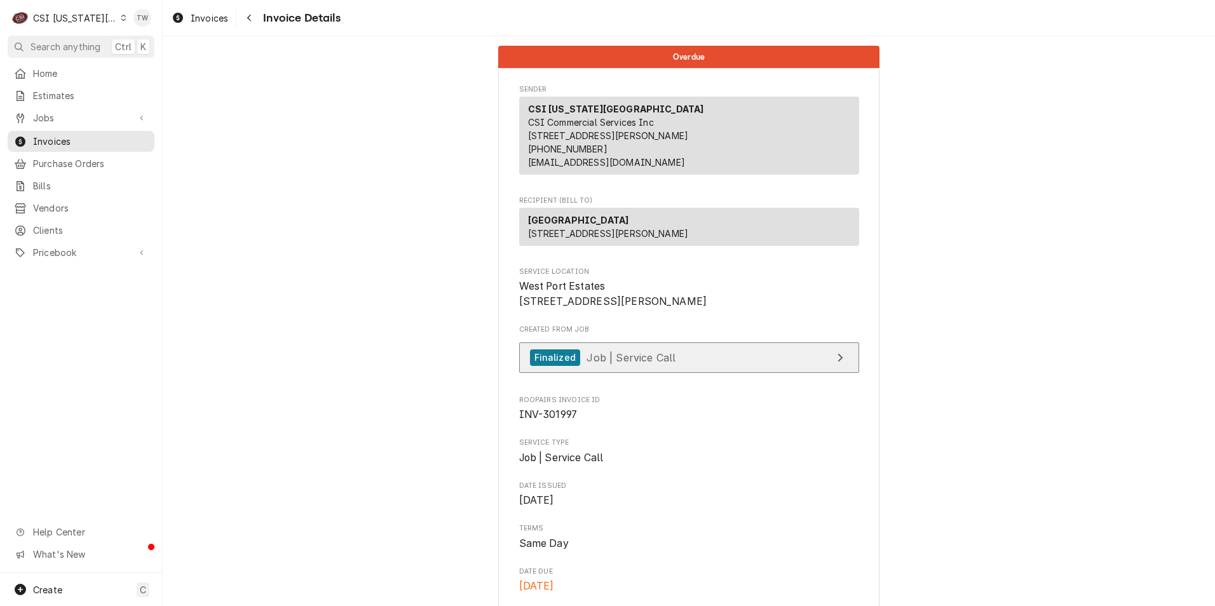
click at [640, 363] on span "Job | Service Call" at bounding box center [630, 357] width 89 height 13
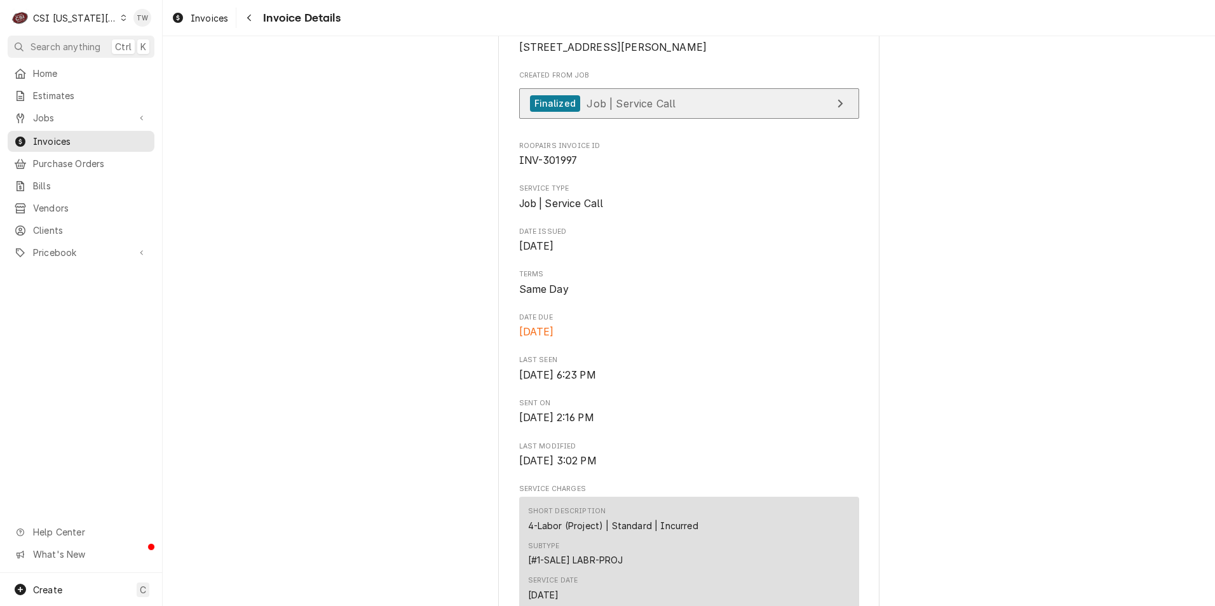
click at [698, 119] on link "Finalized Job | Service Call" at bounding box center [689, 103] width 340 height 31
click at [247, 18] on icon "Navigate back" at bounding box center [249, 17] width 6 height 9
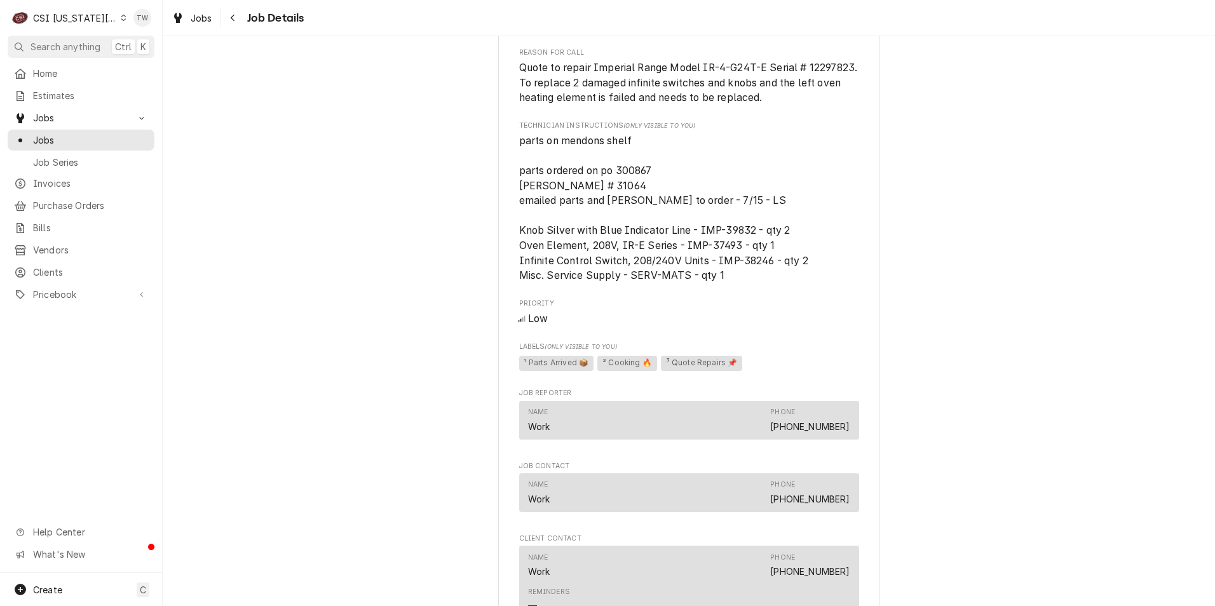
scroll to position [572, 0]
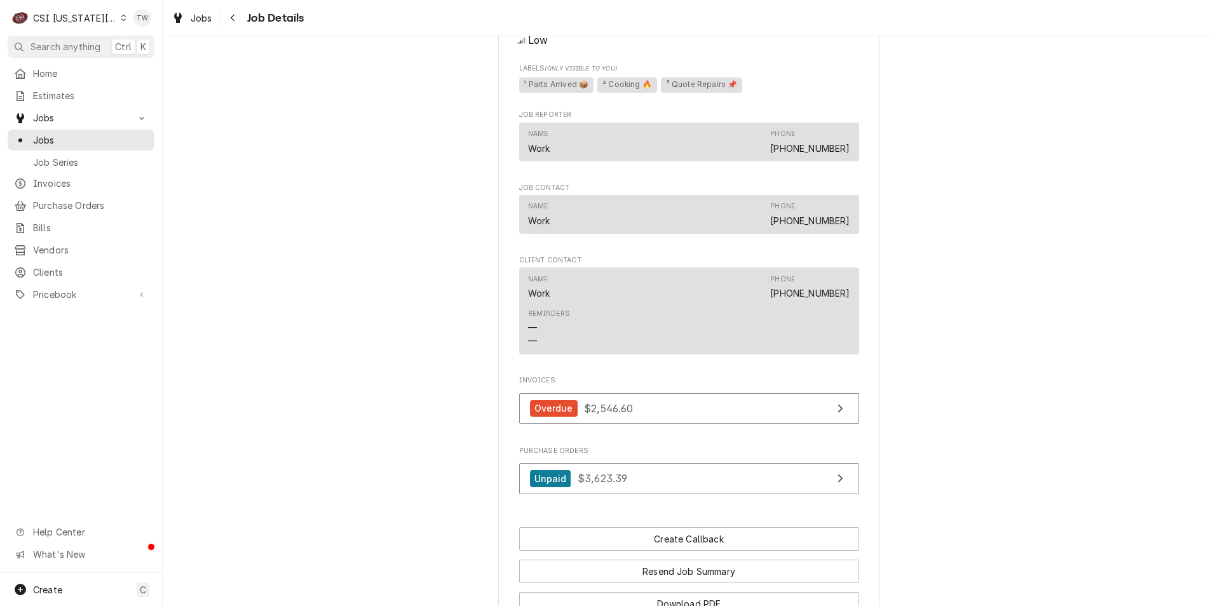
scroll to position [1248, 0]
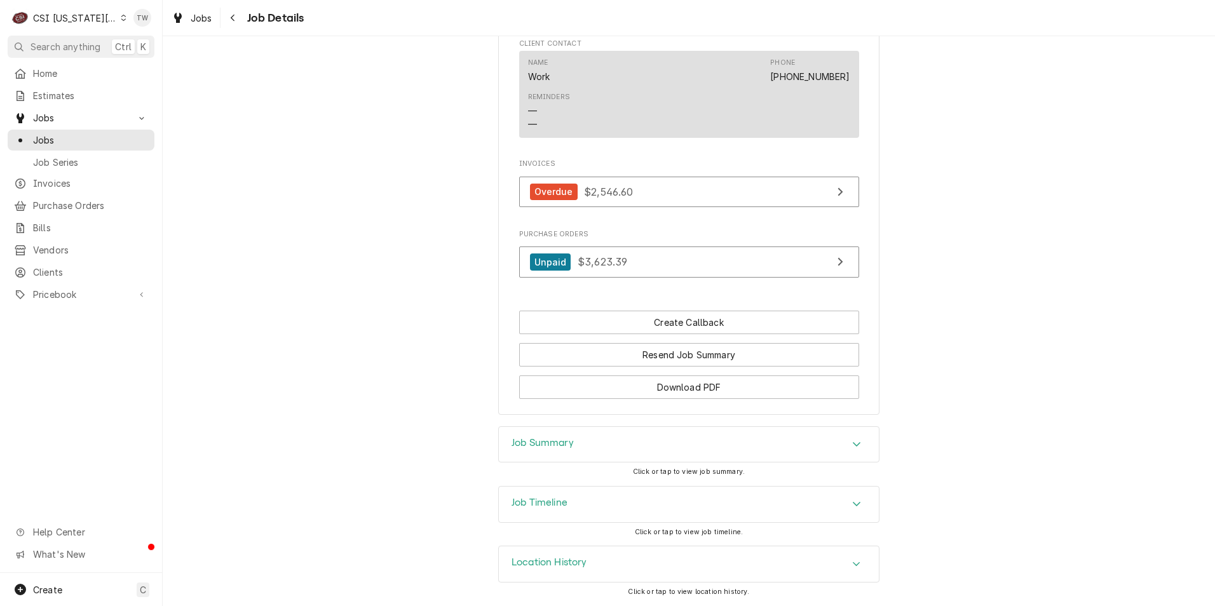
click at [603, 431] on div "Job Summary" at bounding box center [689, 445] width 380 height 36
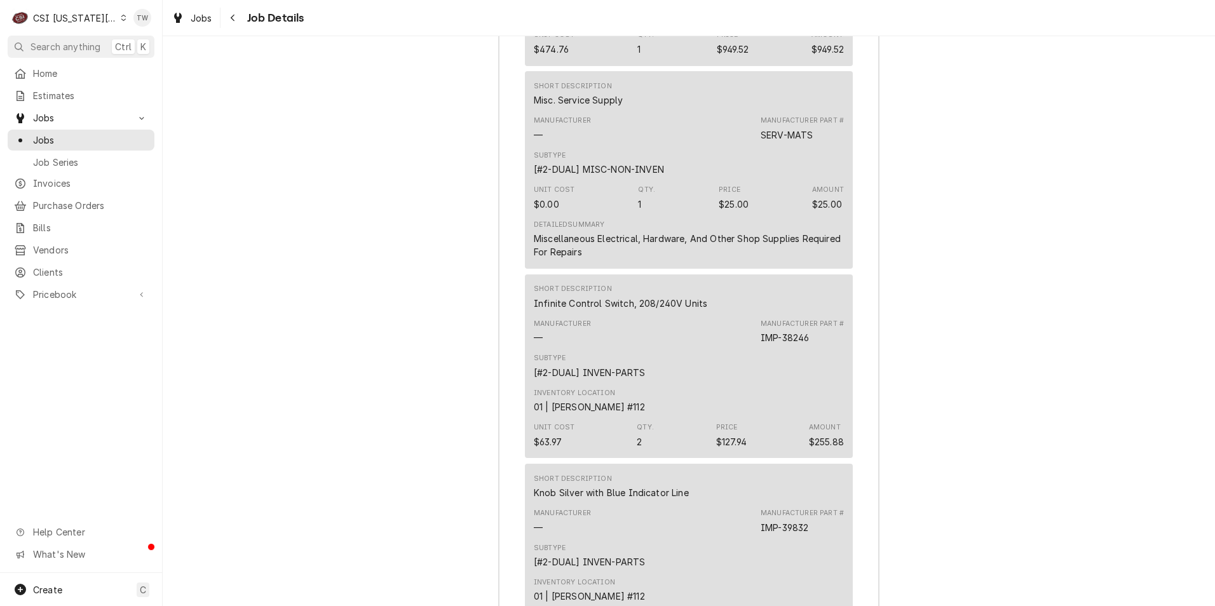
scroll to position [2772, 0]
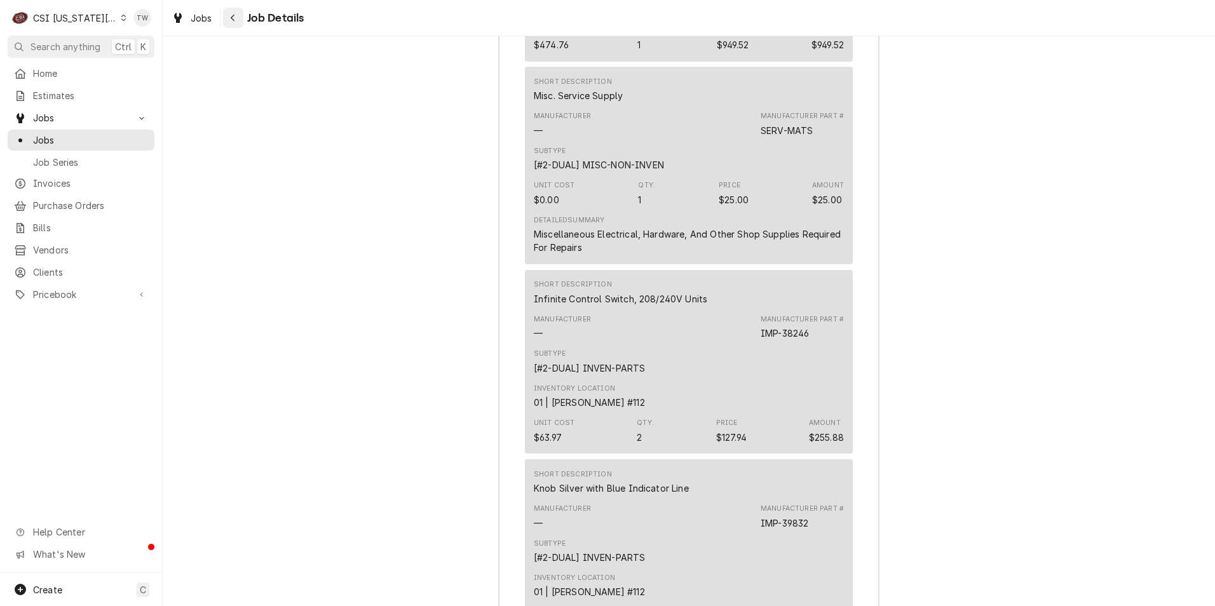
click at [230, 17] on icon "Navigate back" at bounding box center [233, 17] width 6 height 9
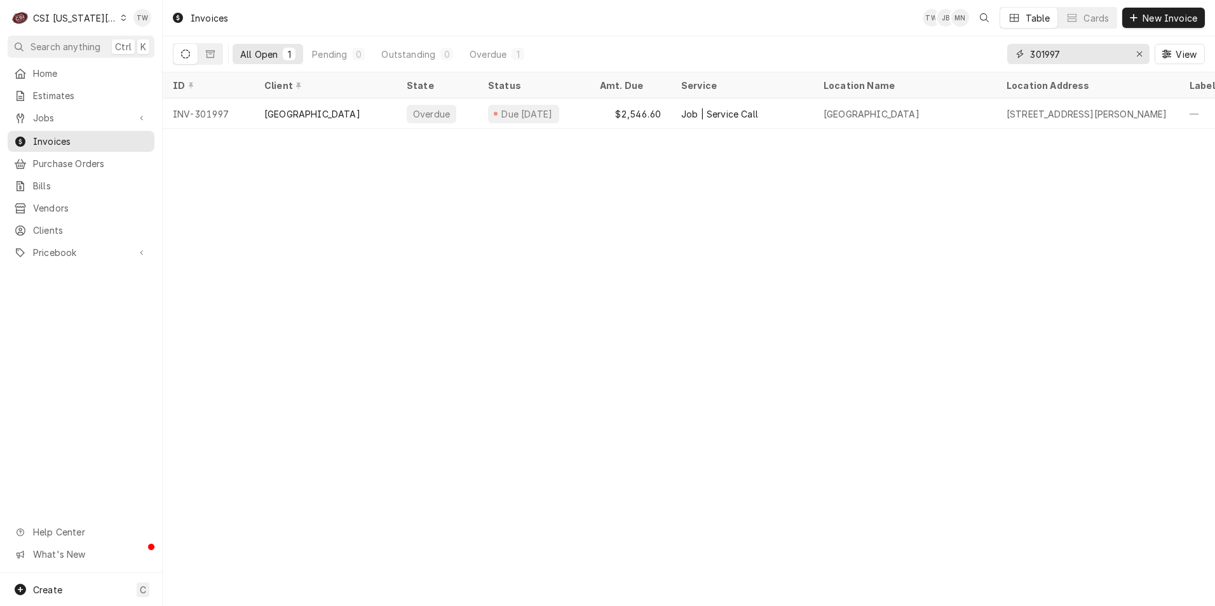
drag, startPoint x: 1077, startPoint y: 55, endPoint x: 771, endPoint y: 55, distance: 306.8
click at [771, 55] on div "All Open 1 Pending 0 Outstanding 0 Overdue 1 301997 View" at bounding box center [689, 54] width 1032 height 36
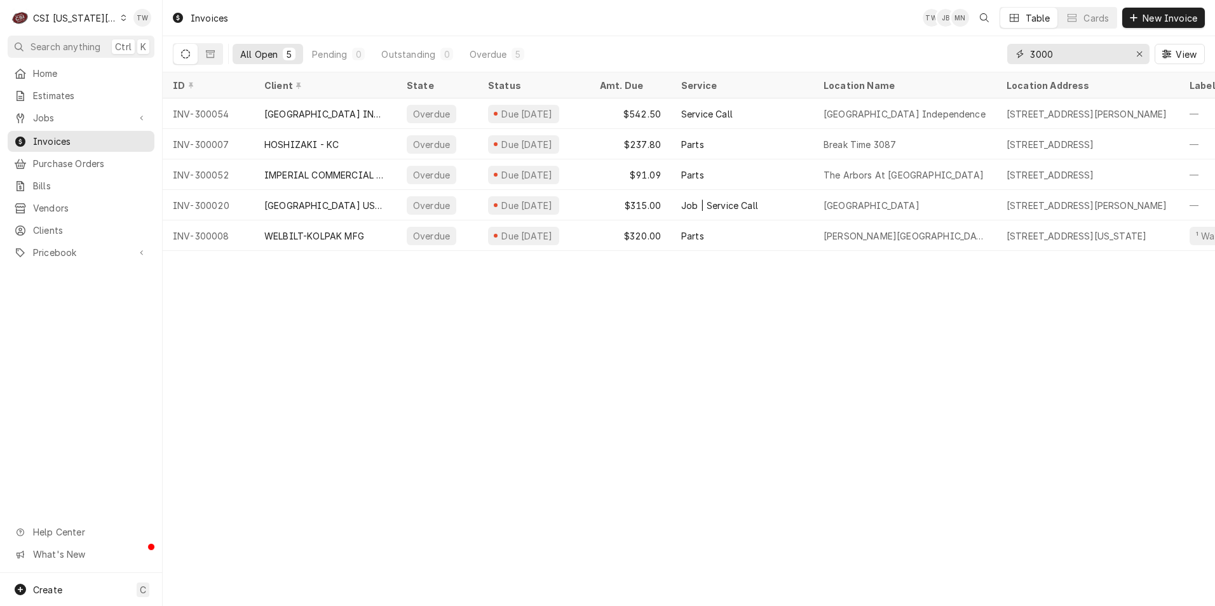
click at [1057, 57] on input "3000" at bounding box center [1077, 54] width 95 height 20
type input "3"
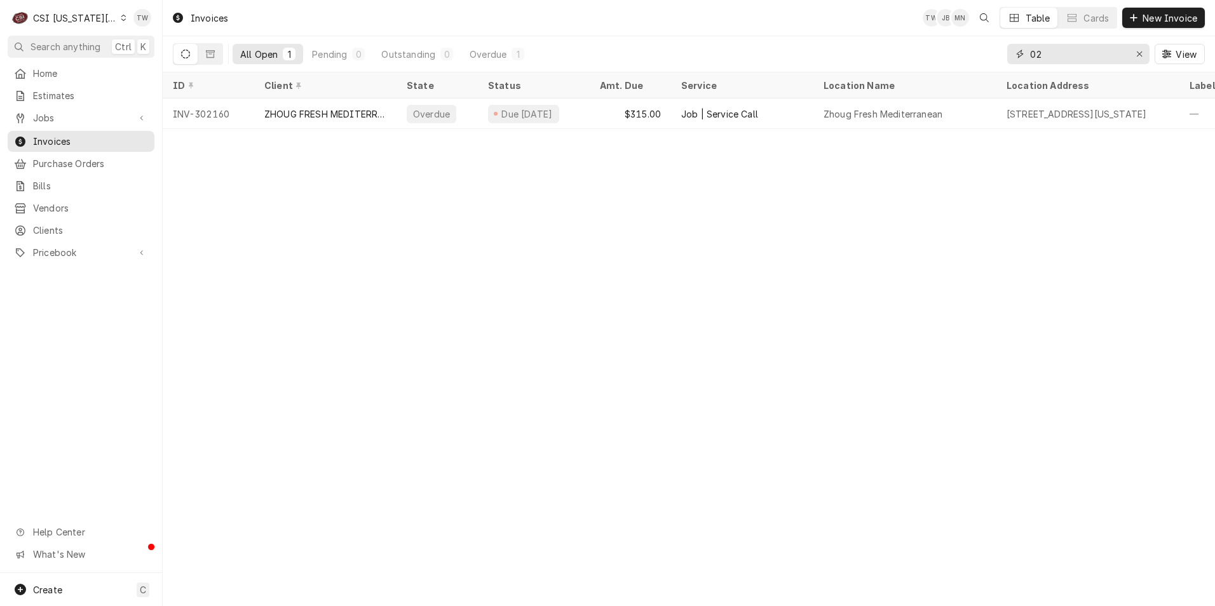
type input "0"
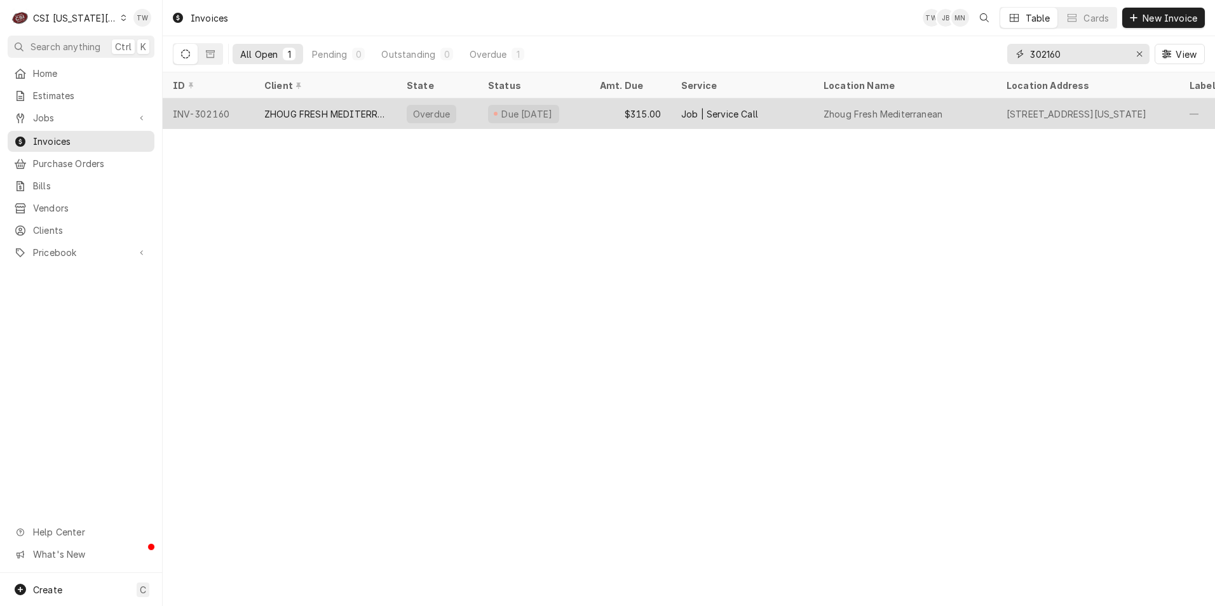
type input "302160"
click at [289, 114] on div "ZHOUG FRESH MEDITERRANEAN" at bounding box center [325, 113] width 122 height 13
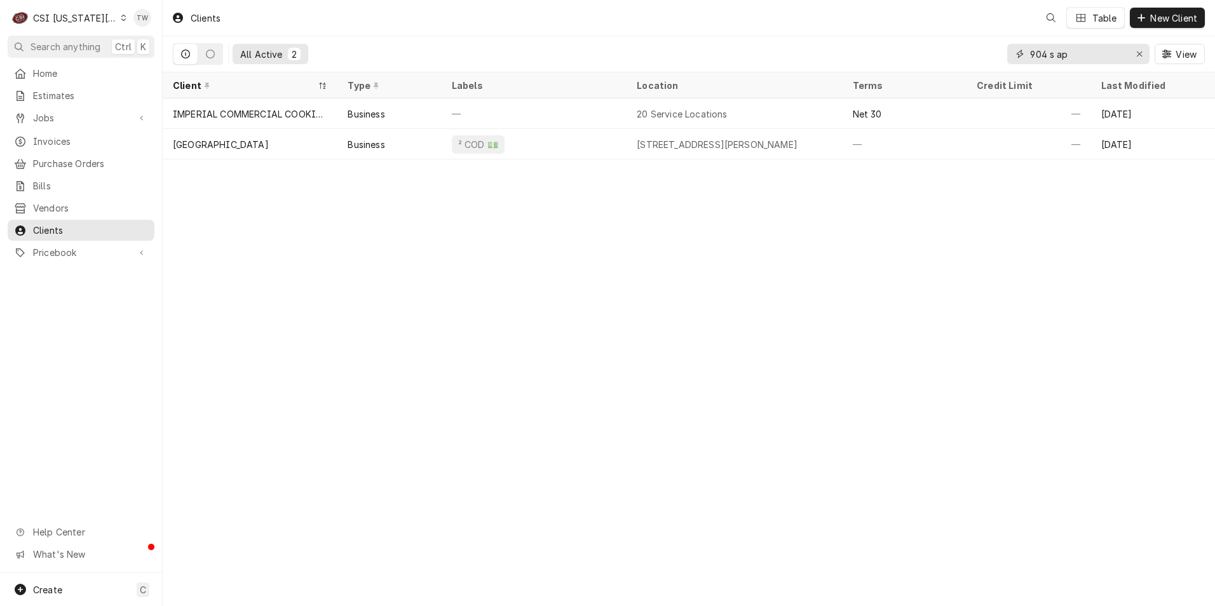
drag, startPoint x: 1065, startPoint y: 59, endPoint x: 868, endPoint y: 29, distance: 199.9
click at [868, 29] on div "Clients Table New Client All Active 2 904 s ap View" at bounding box center [689, 36] width 1052 height 72
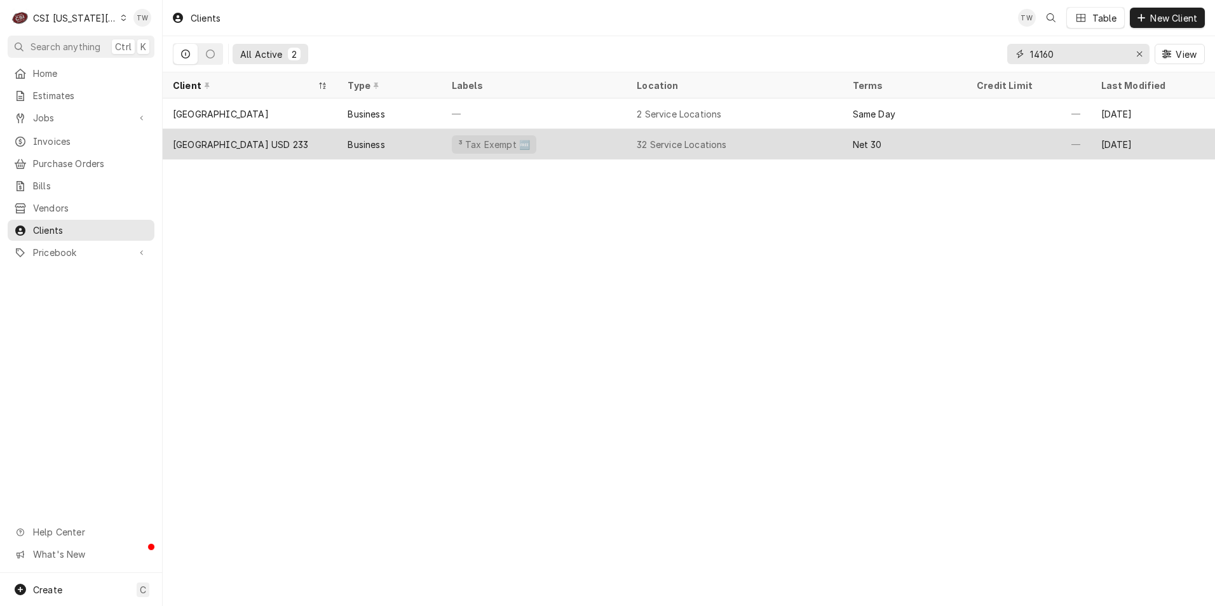
type input "14160"
click at [404, 144] on div "Business" at bounding box center [389, 144] width 104 height 30
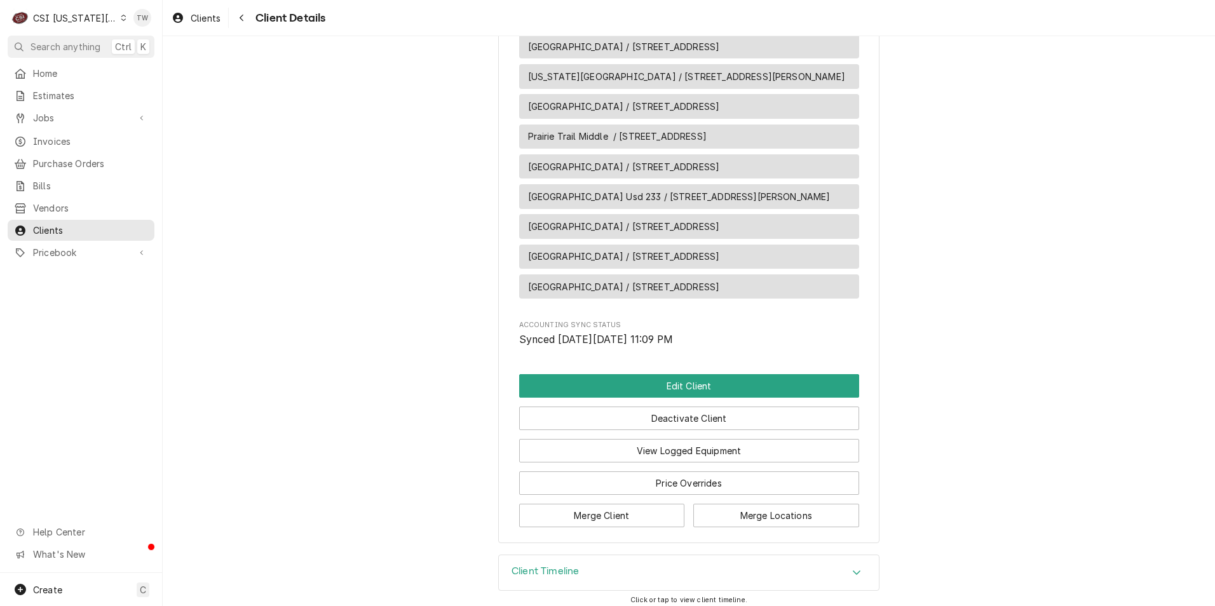
scroll to position [1628, 0]
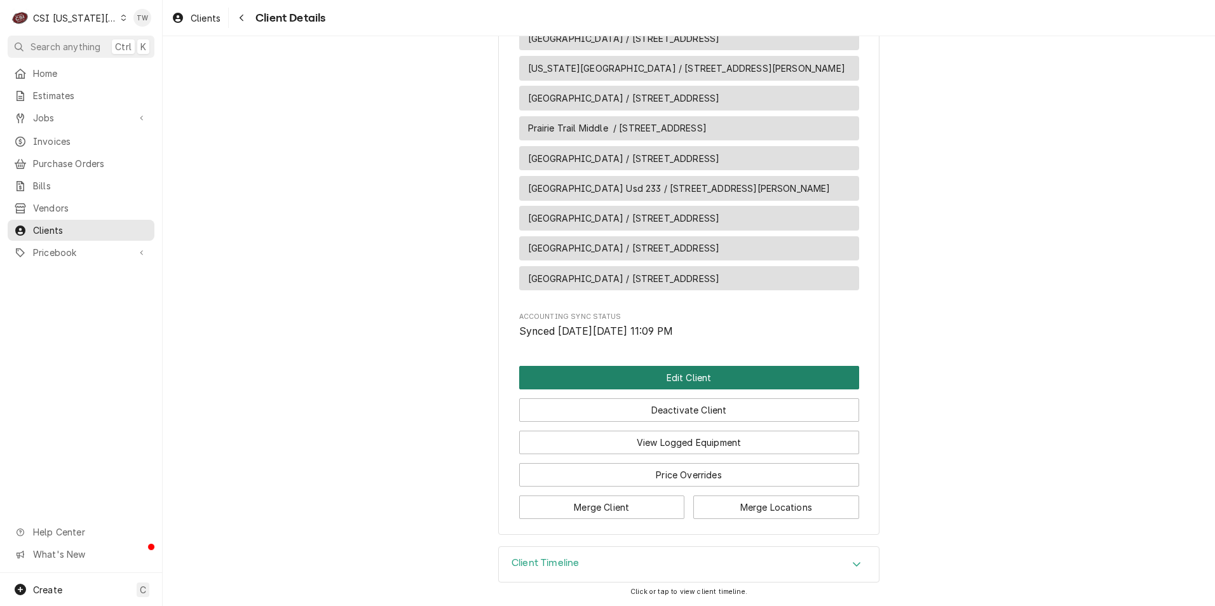
click at [633, 382] on button "Edit Client" at bounding box center [689, 378] width 340 height 24
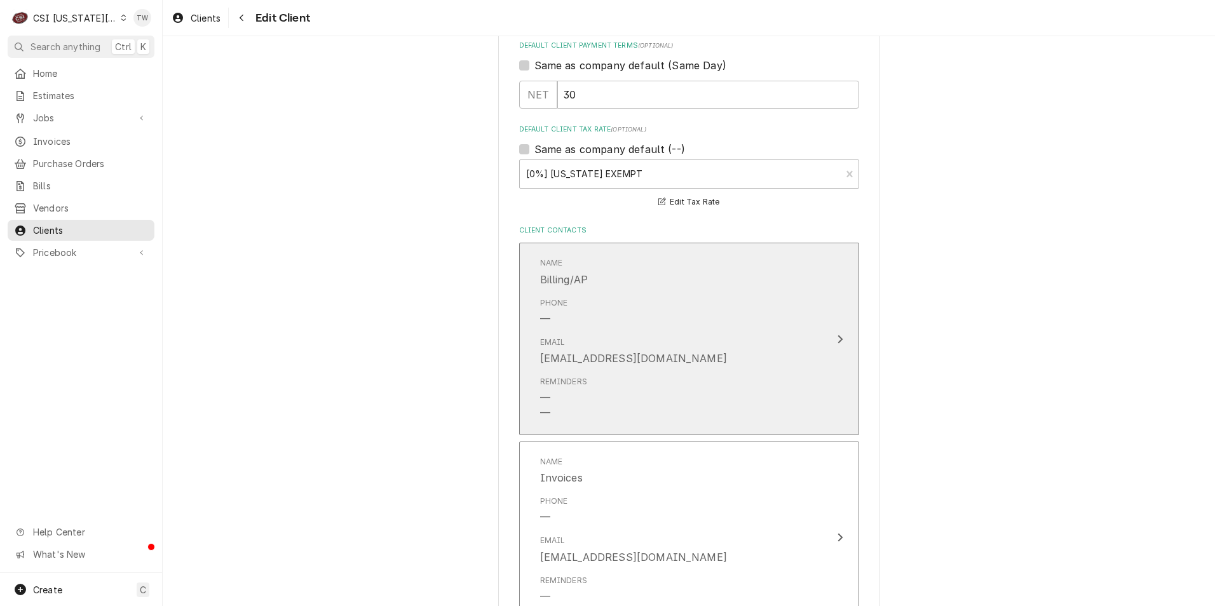
scroll to position [826, 0]
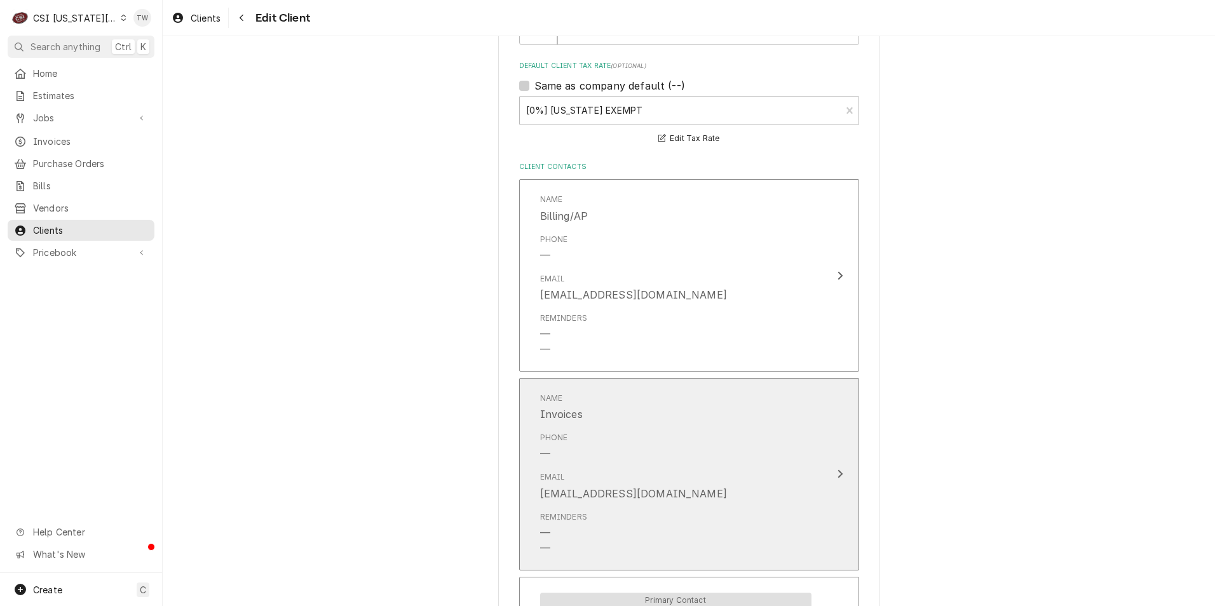
click at [635, 431] on div "Phone —" at bounding box center [675, 446] width 271 height 39
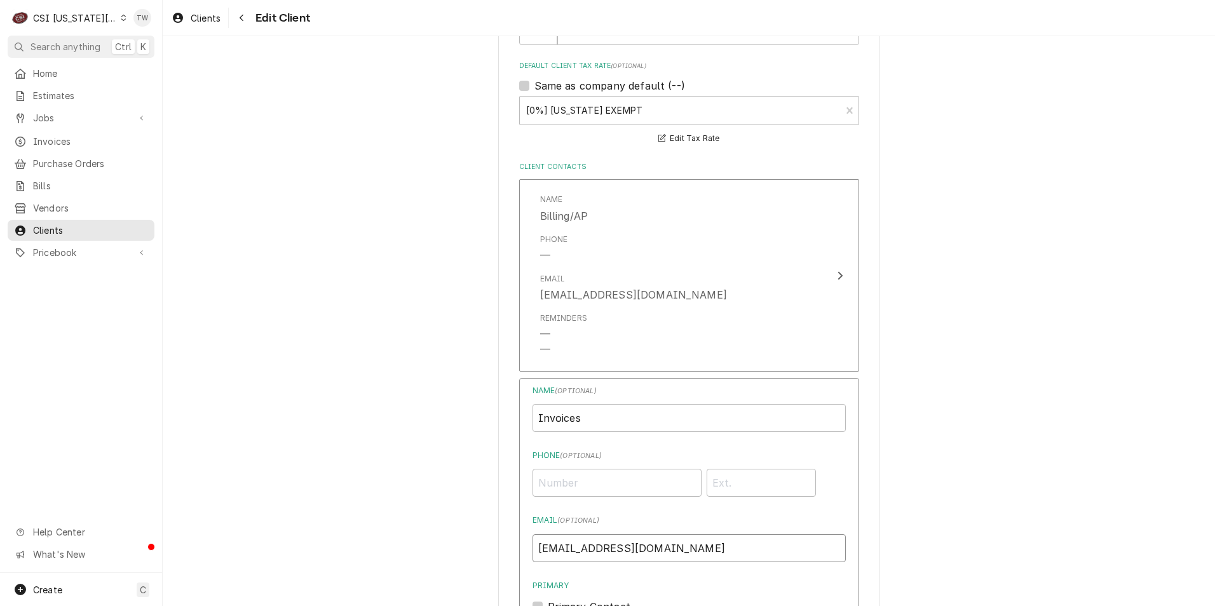
drag, startPoint x: 686, startPoint y: 548, endPoint x: 384, endPoint y: 542, distance: 302.4
click at [387, 542] on div "Please provide the following information about your client: Client Type Industr…" at bounding box center [689, 433] width 1052 height 2418
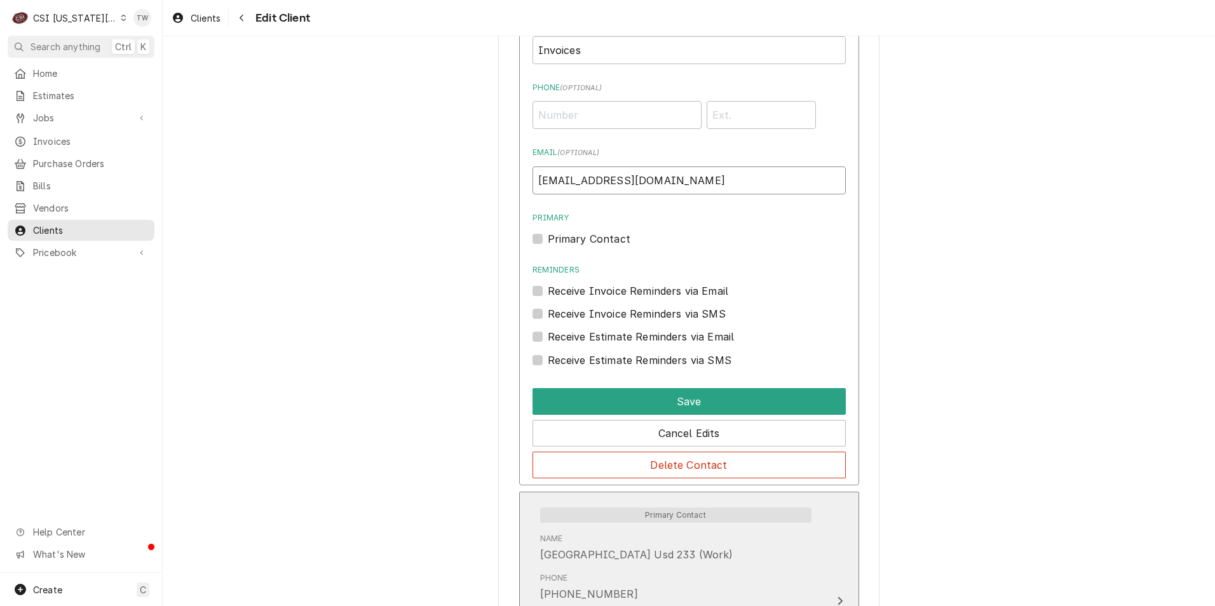
scroll to position [1270, 0]
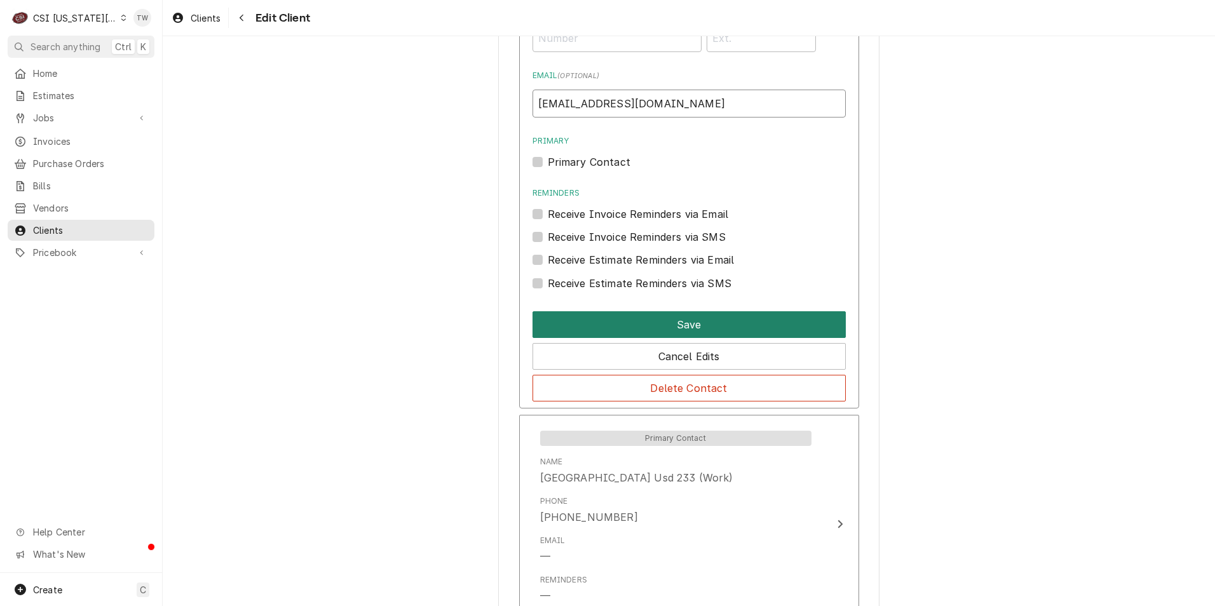
type input "[EMAIL_ADDRESS][DOMAIN_NAME]"
click at [671, 330] on button "Save" at bounding box center [688, 324] width 313 height 27
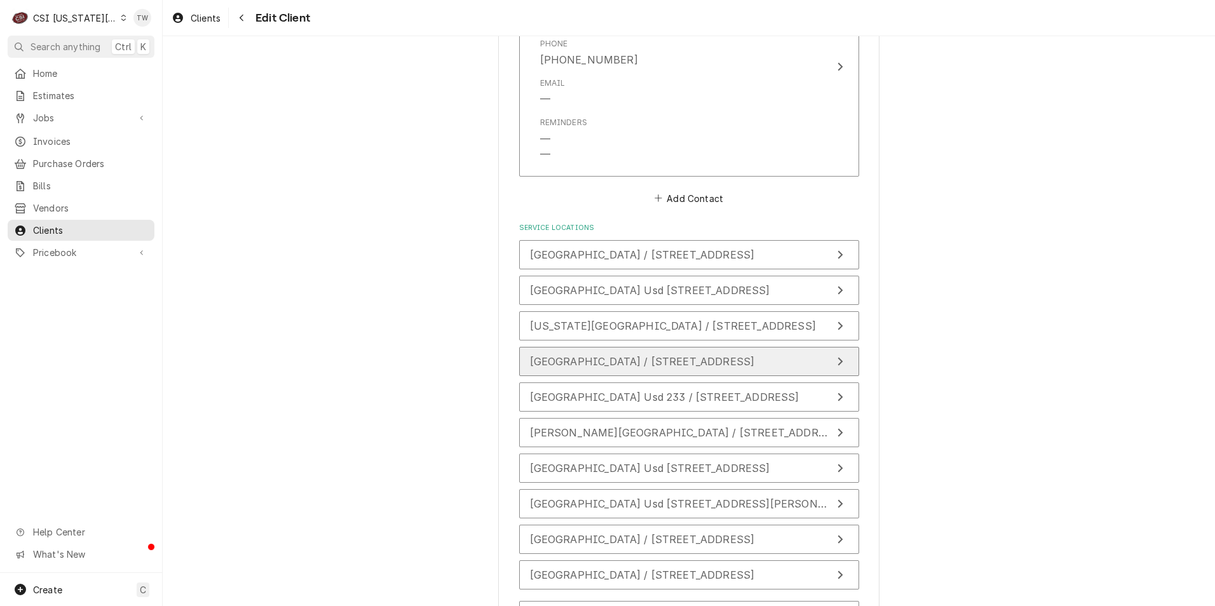
scroll to position [1579, 0]
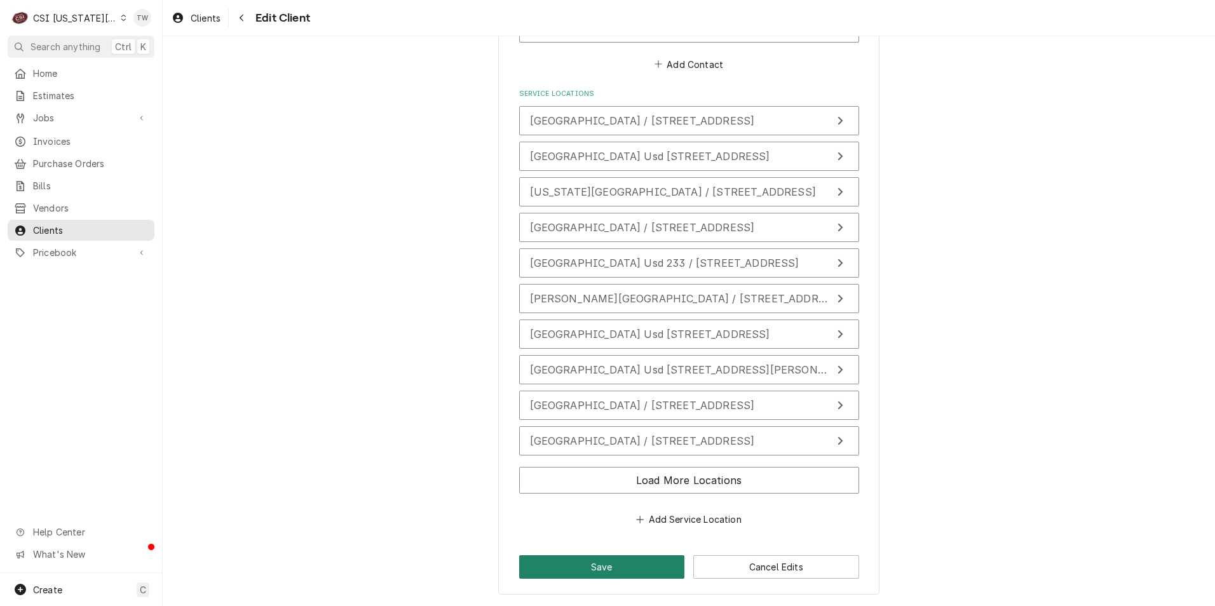
click at [548, 577] on button "Save" at bounding box center [602, 567] width 166 height 24
type textarea "x"
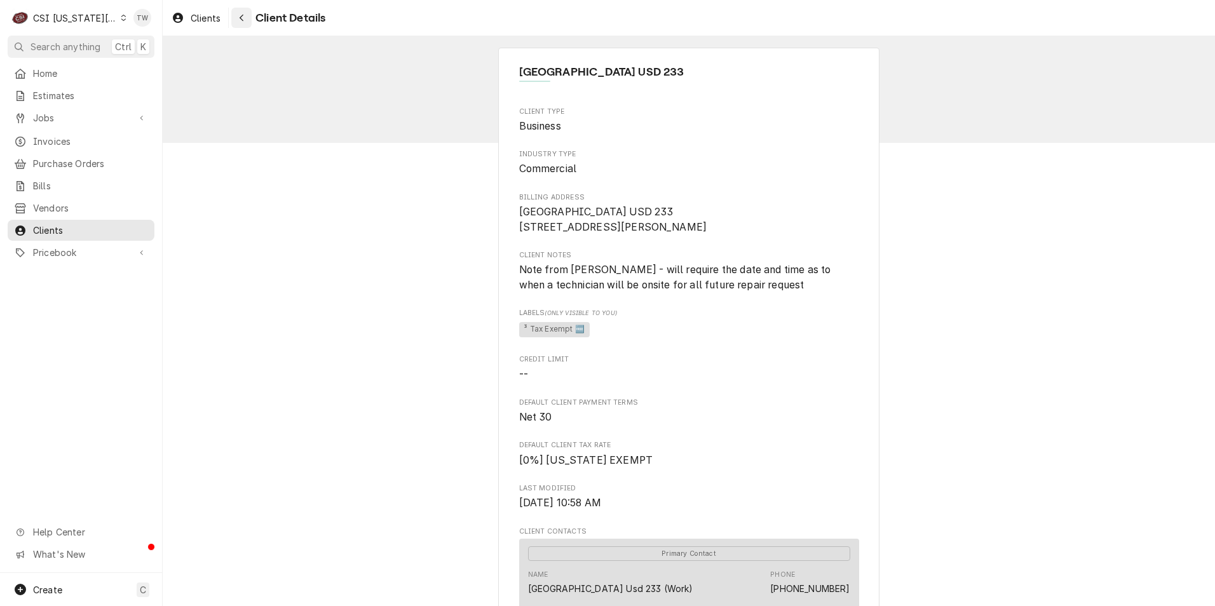
click at [243, 15] on icon "Navigate back" at bounding box center [242, 17] width 6 height 9
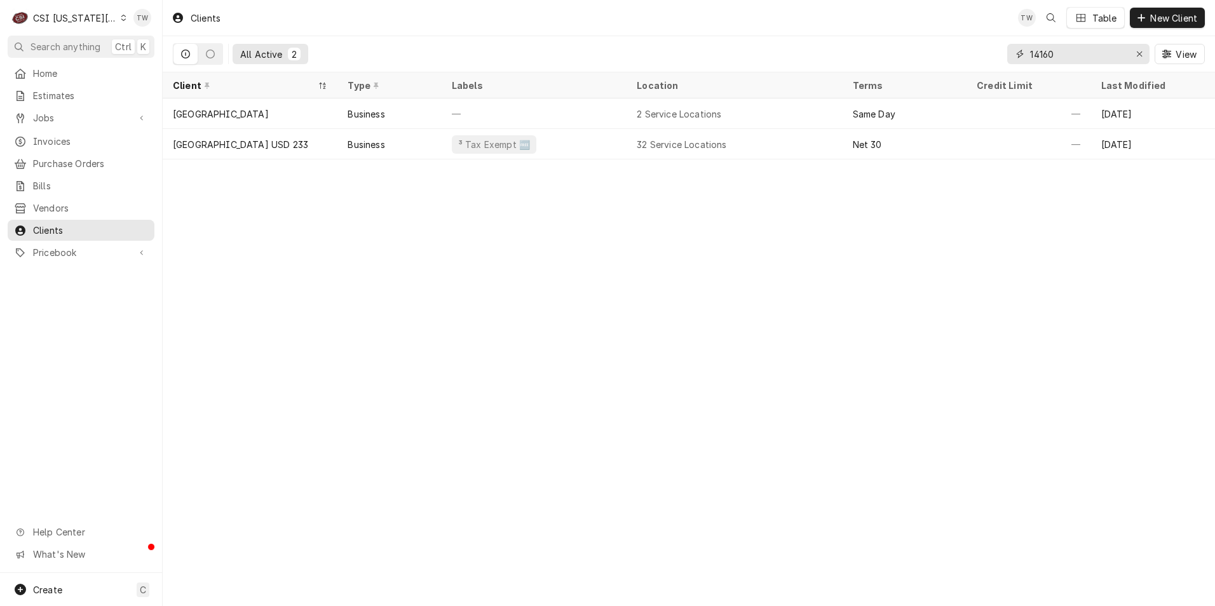
drag, startPoint x: 1074, startPoint y: 58, endPoint x: 907, endPoint y: 33, distance: 168.4
click at [908, 33] on div "Clients TW Table New Client All Active 2 14160 View" at bounding box center [689, 36] width 1052 height 72
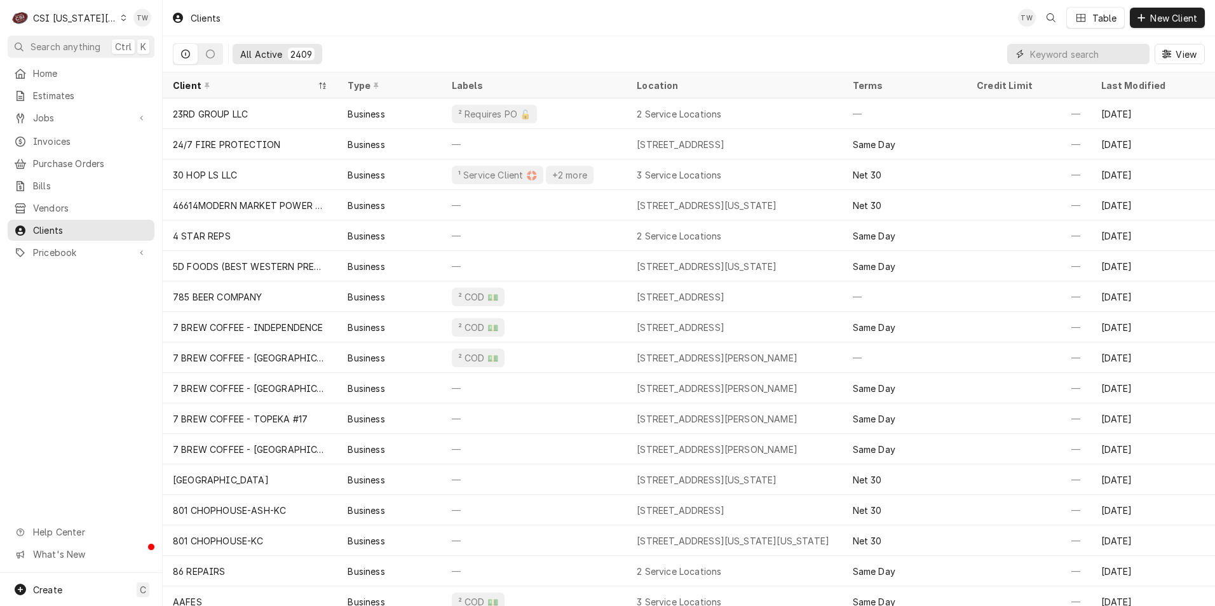
click at [1048, 60] on input "Dynamic Content Wrapper" at bounding box center [1086, 54] width 113 height 20
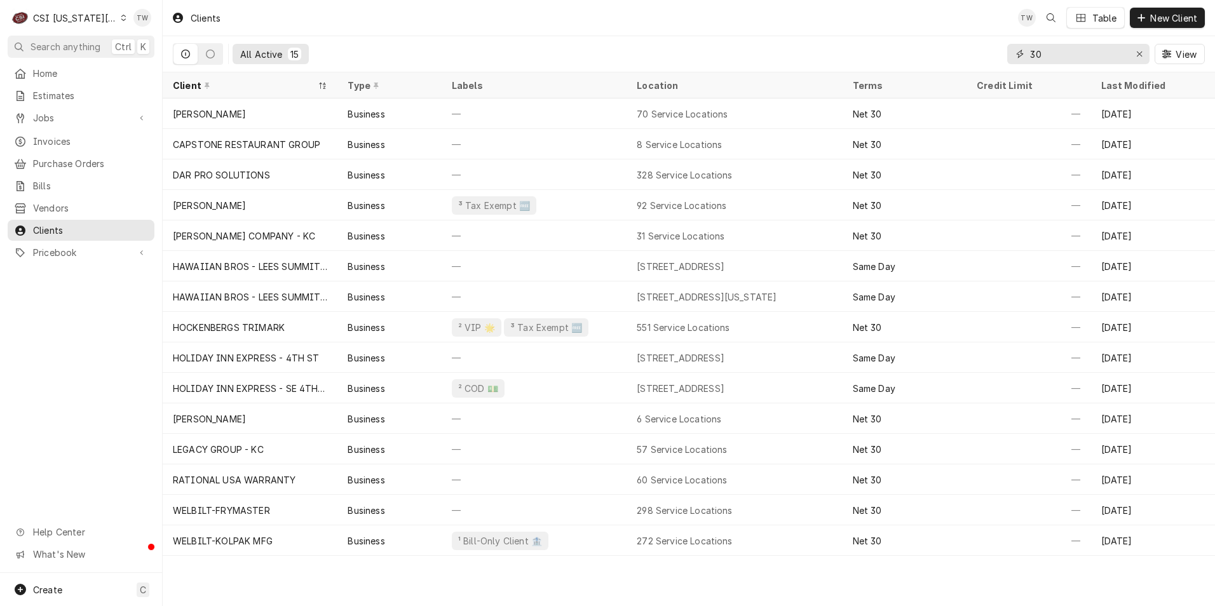
type input "3"
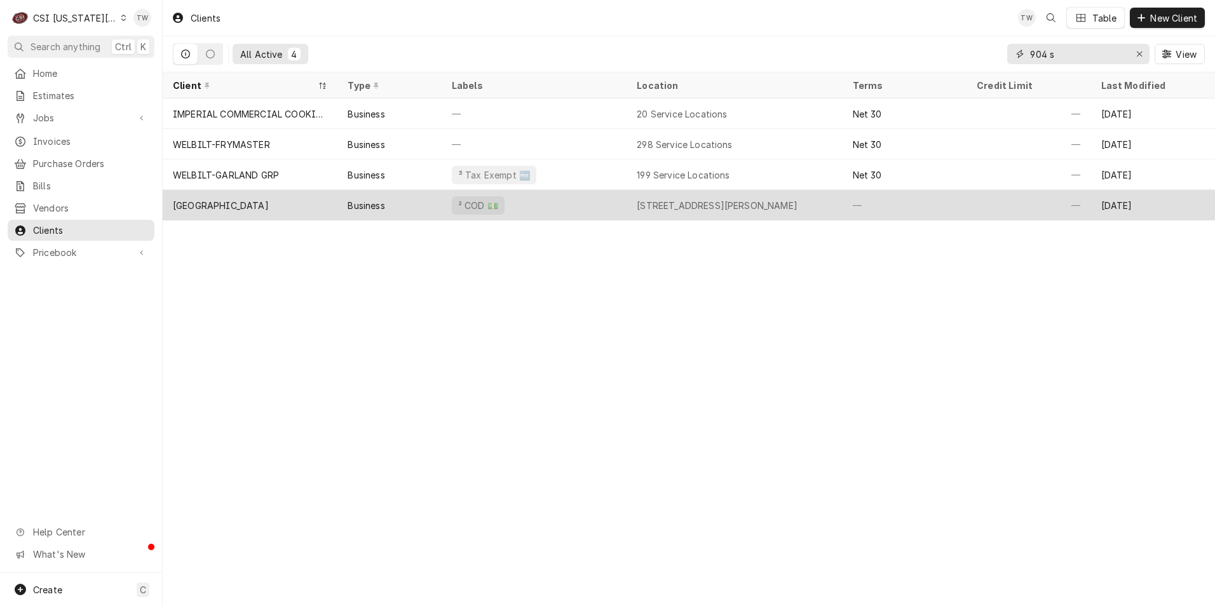
type input "904 s"
click at [335, 198] on div "[GEOGRAPHIC_DATA]" at bounding box center [250, 205] width 175 height 30
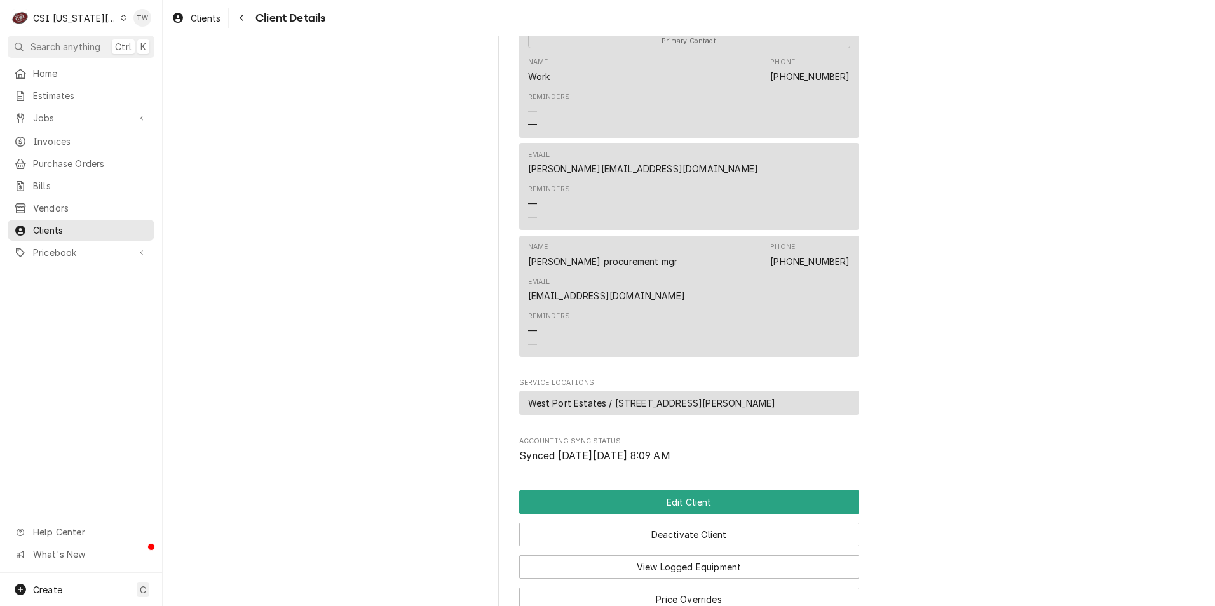
scroll to position [381, 0]
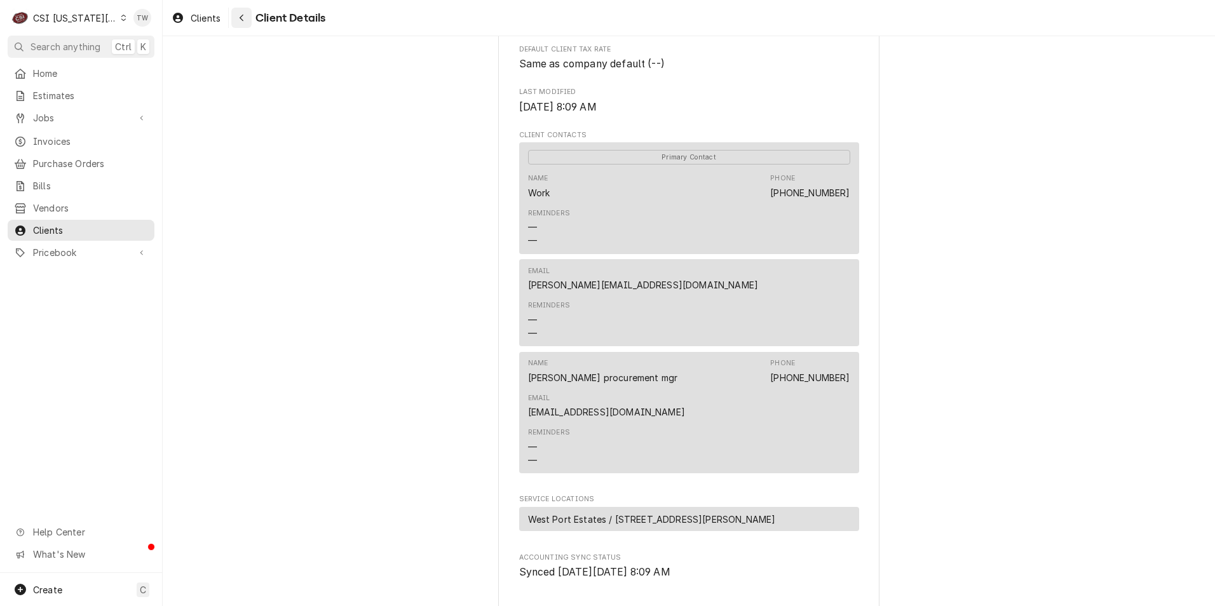
click at [241, 20] on icon "Navigate back" at bounding box center [242, 17] width 6 height 9
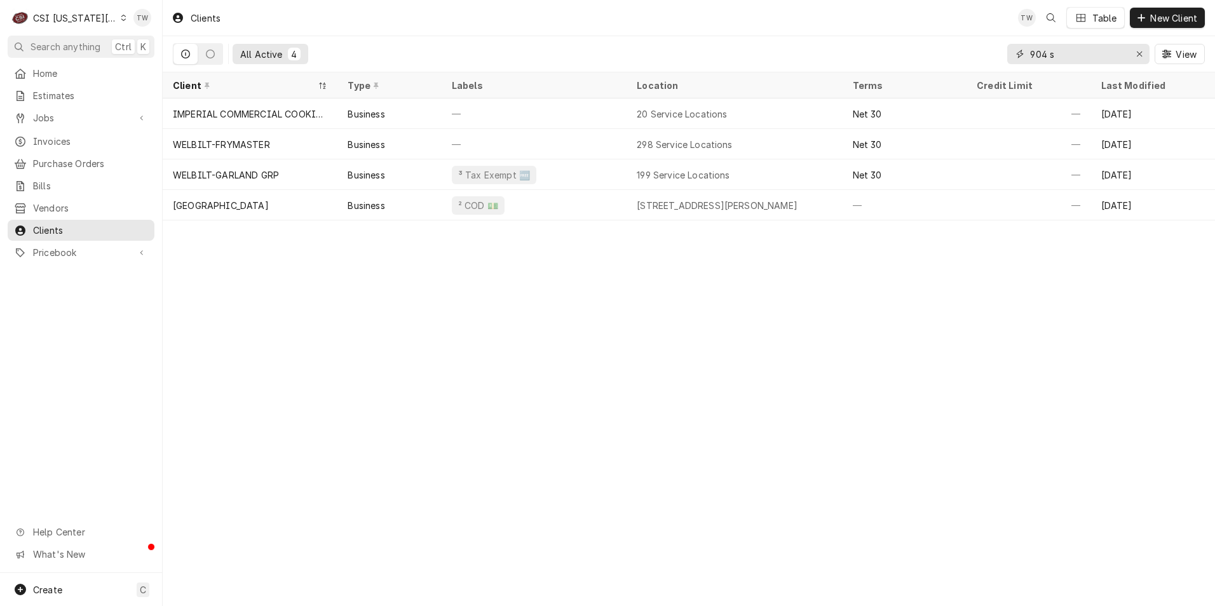
drag, startPoint x: 1070, startPoint y: 53, endPoint x: 828, endPoint y: 2, distance: 247.9
click at [828, 2] on div "Clients TW Table New Client All Active 4 904 s View" at bounding box center [689, 36] width 1052 height 72
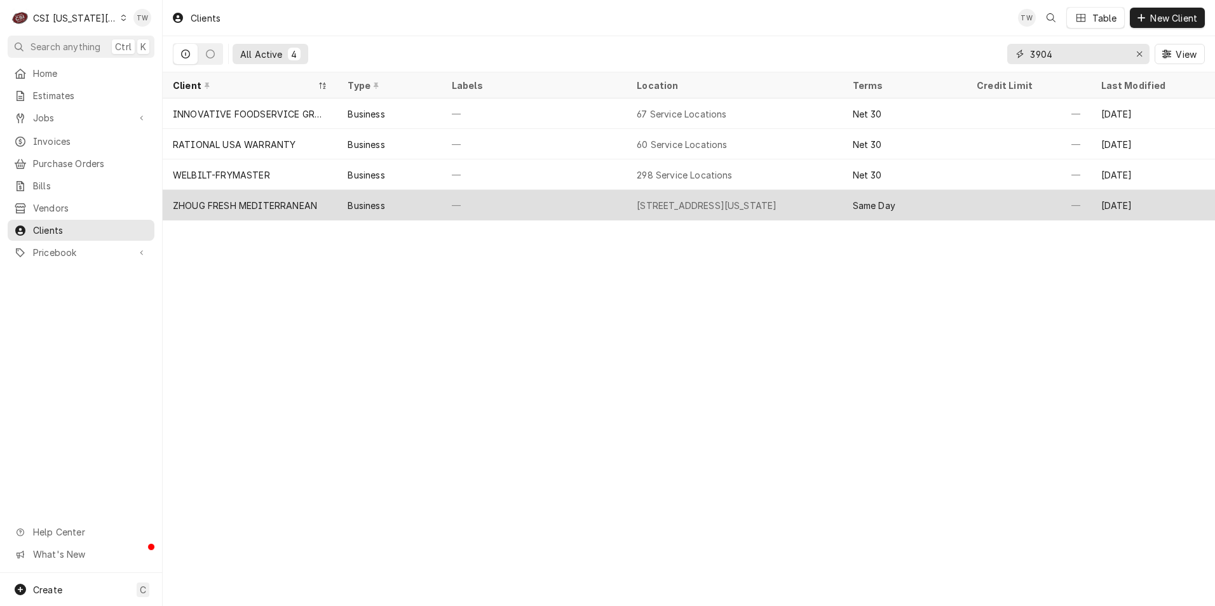
type input "3904"
click at [515, 206] on div "—" at bounding box center [533, 205] width 185 height 30
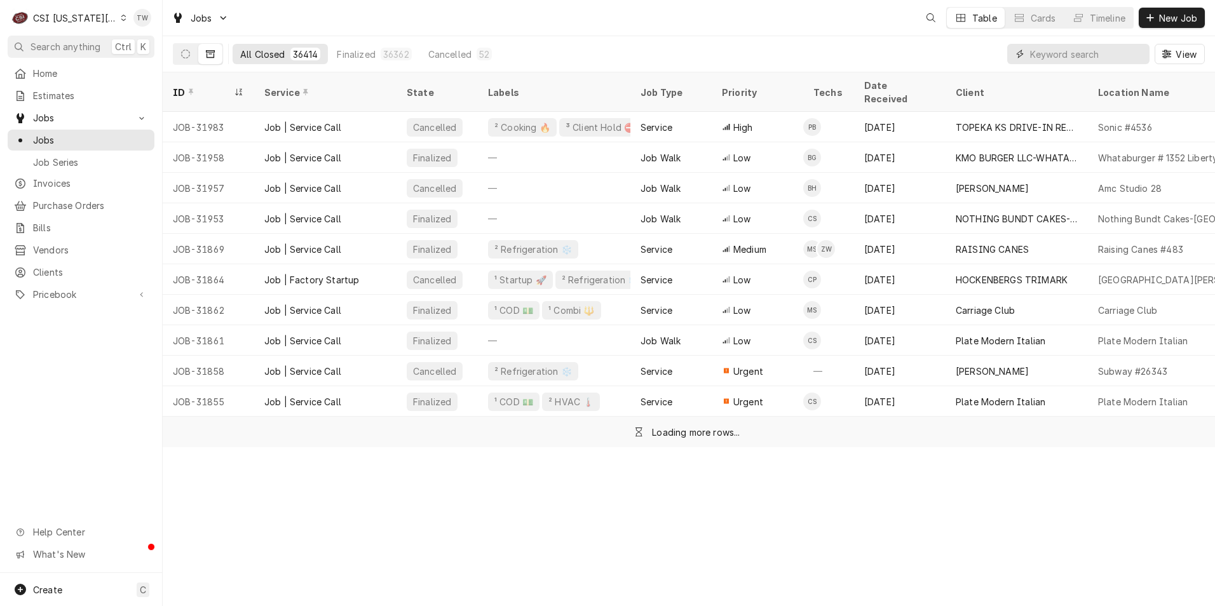
click at [1053, 58] on input "Dynamic Content Wrapper" at bounding box center [1086, 54] width 113 height 20
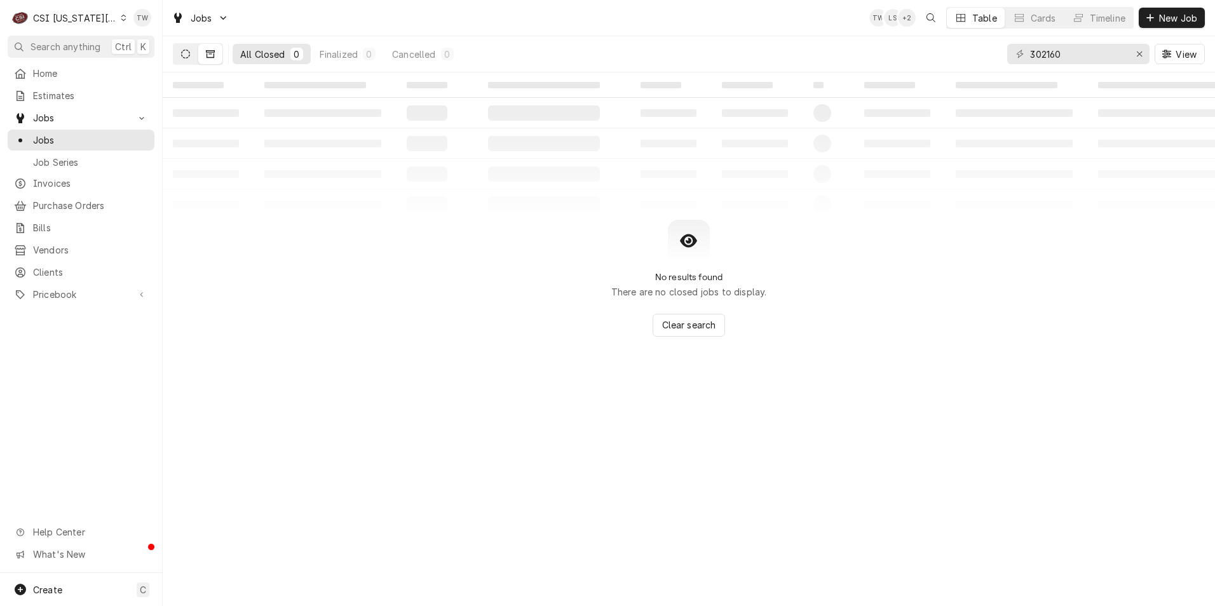
click at [189, 55] on icon "Dynamic Content Wrapper" at bounding box center [185, 54] width 9 height 9
click at [1065, 50] on input "302160" at bounding box center [1077, 54] width 95 height 20
click at [199, 55] on button "Dynamic Content Wrapper" at bounding box center [210, 54] width 24 height 20
click at [190, 54] on button "Dynamic Content Wrapper" at bounding box center [185, 54] width 24 height 20
click at [1089, 53] on input "302160" at bounding box center [1077, 54] width 95 height 20
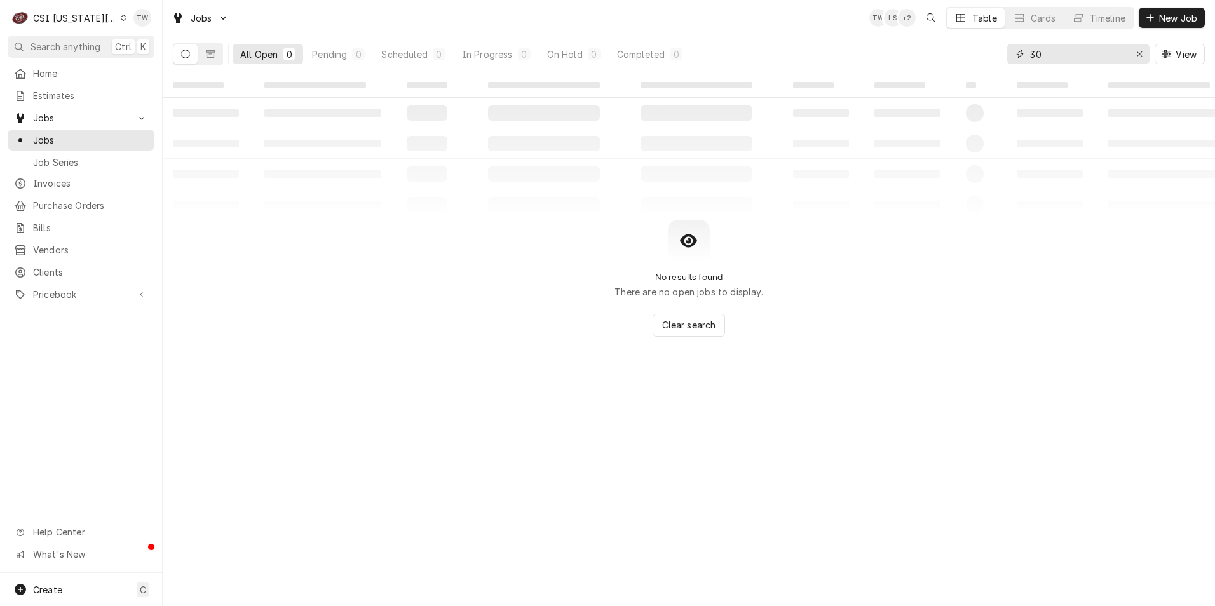
type input "3"
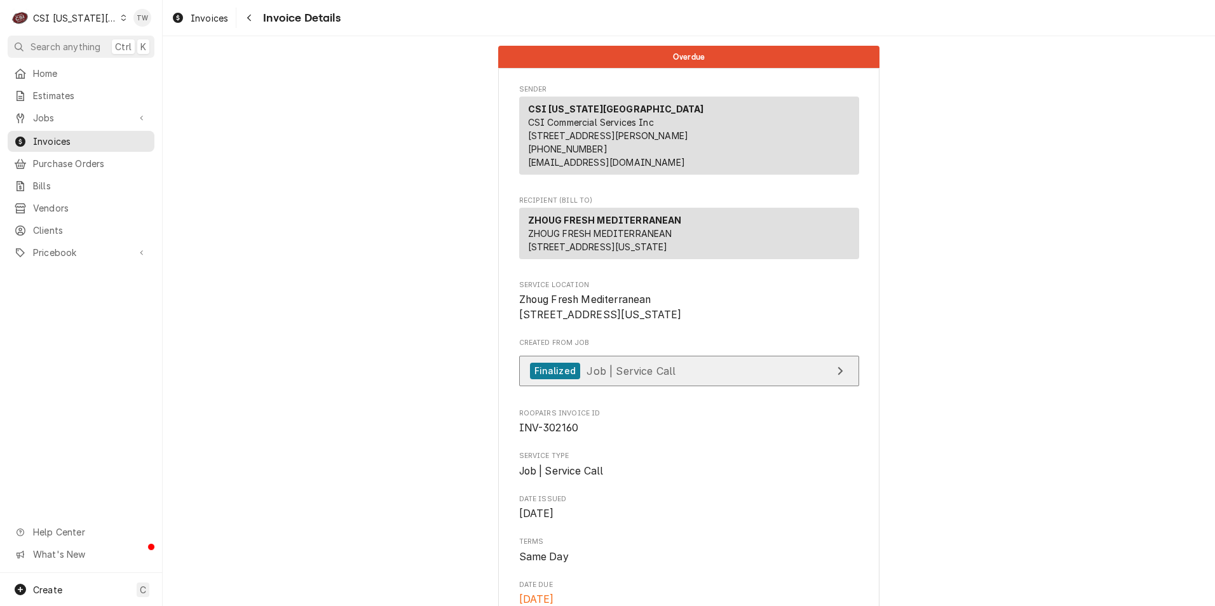
click at [639, 380] on div "Finalized Job | Service Call" at bounding box center [603, 371] width 146 height 17
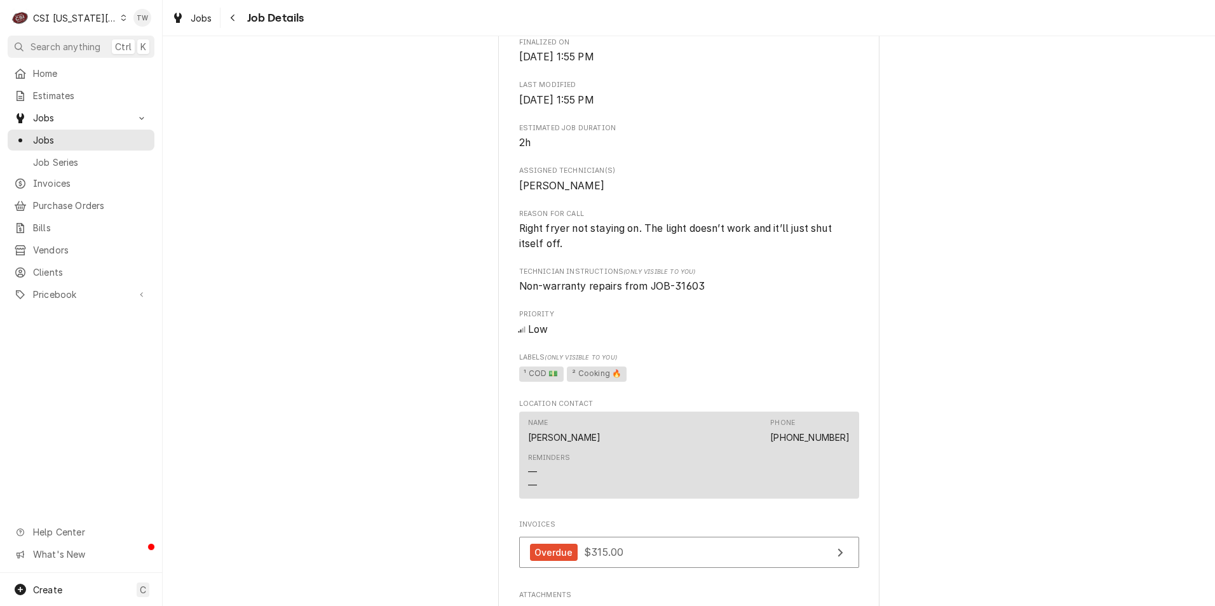
scroll to position [635, 0]
